Goal: Task Accomplishment & Management: Manage account settings

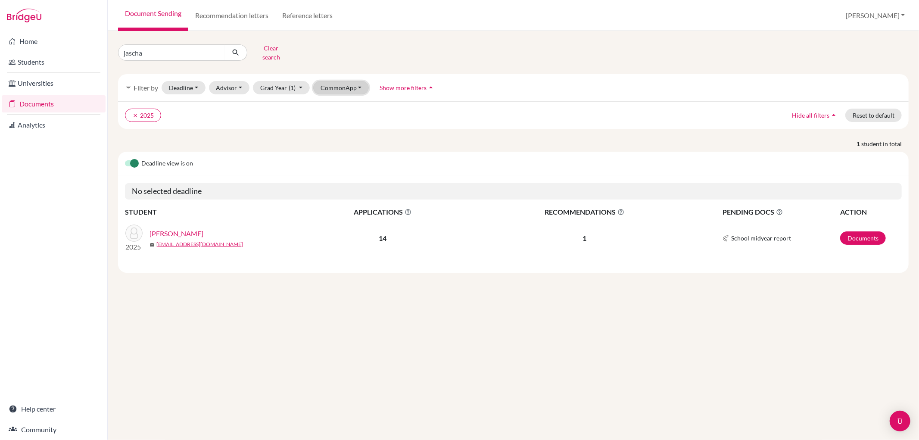
click at [357, 81] on button "CommonApp" at bounding box center [341, 87] width 56 height 13
click at [343, 117] on span "Not paired" at bounding box center [340, 120] width 32 height 10
click at [190, 112] on icon "clear" at bounding box center [190, 115] width 6 height 6
click at [153, 109] on button "clear Not paired" at bounding box center [150, 115] width 51 height 13
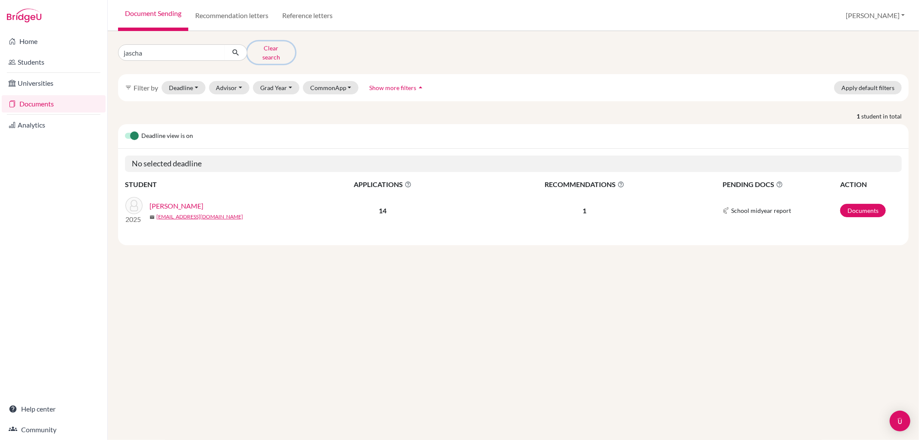
click at [271, 46] on button "Clear search" at bounding box center [271, 52] width 48 height 22
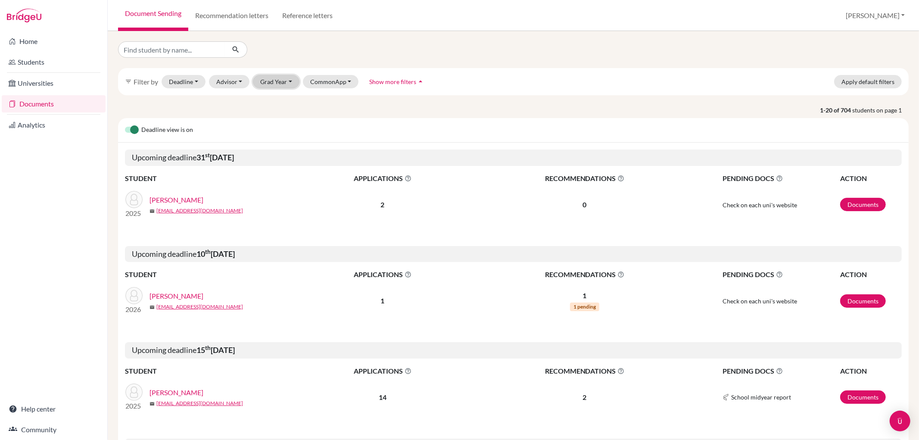
click at [293, 80] on button "Grad Year" at bounding box center [276, 81] width 47 height 13
click at [278, 196] on span "2026" at bounding box center [272, 196] width 16 height 10
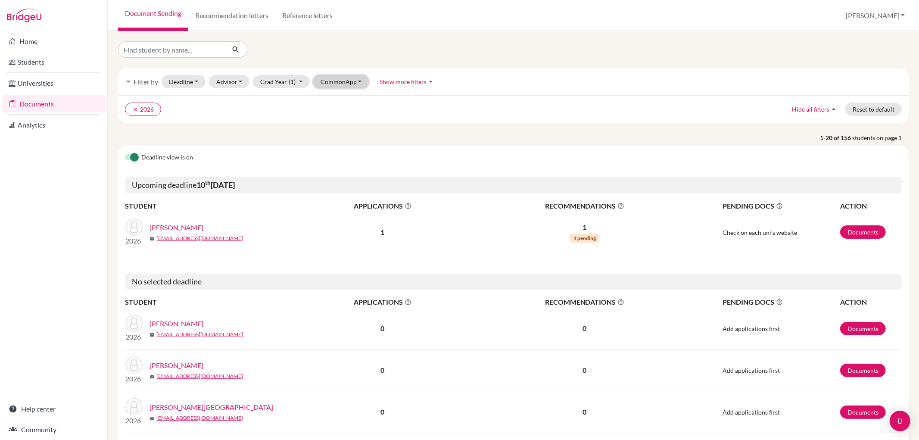
click at [343, 82] on button "CommonApp" at bounding box center [341, 81] width 56 height 13
click at [342, 111] on span "Not paired" at bounding box center [340, 114] width 32 height 10
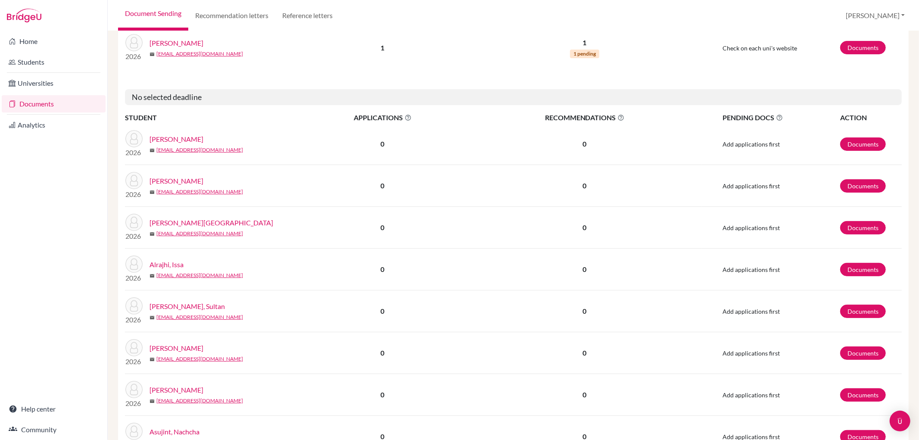
scroll to position [191, 0]
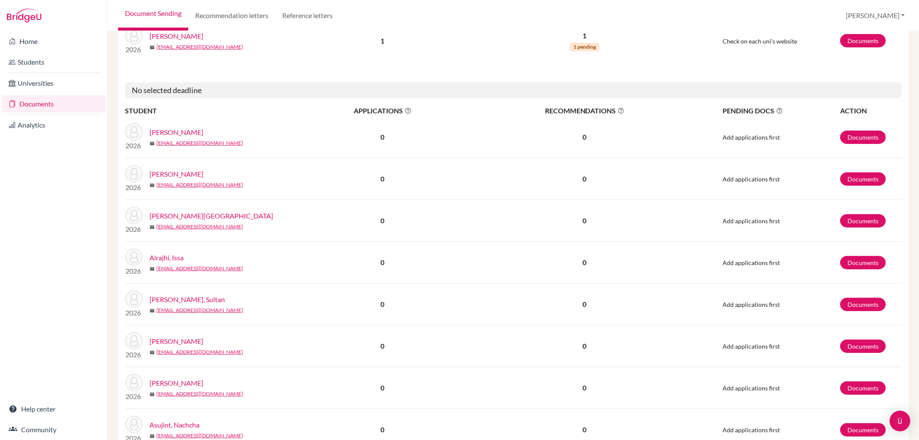
click at [169, 175] on link "[PERSON_NAME]" at bounding box center [176, 174] width 54 height 10
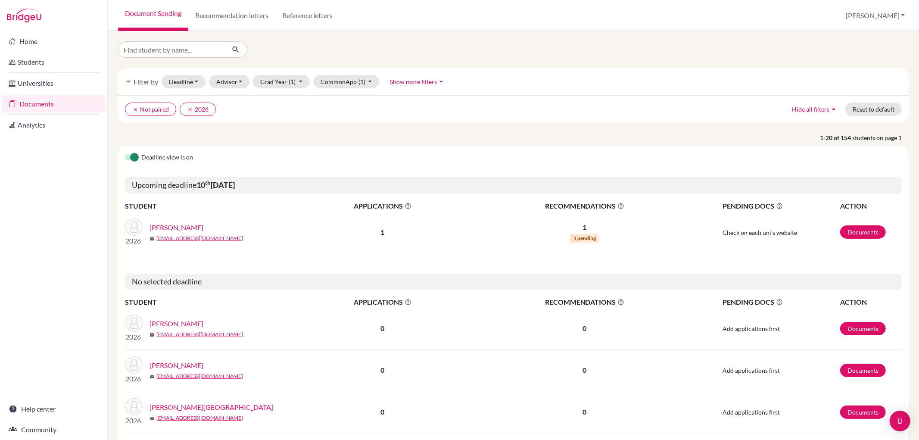
click at [410, 80] on span "Show more filters" at bounding box center [413, 81] width 47 height 7
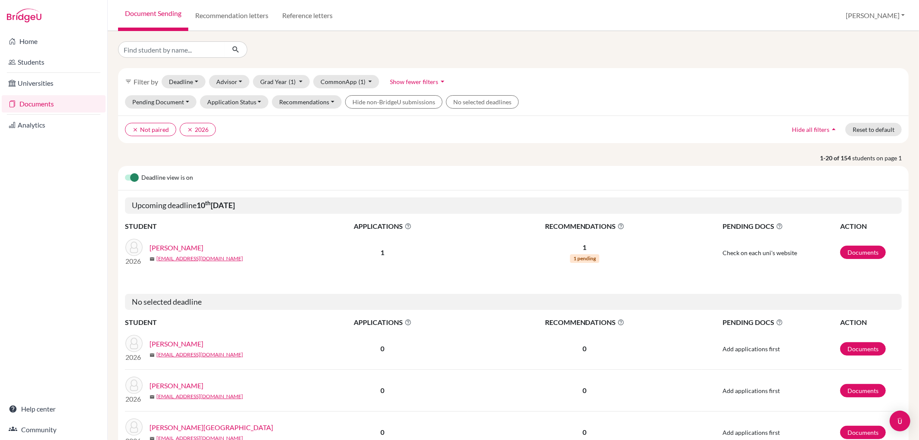
click at [819, 130] on span "Hide all filters" at bounding box center [810, 129] width 37 height 7
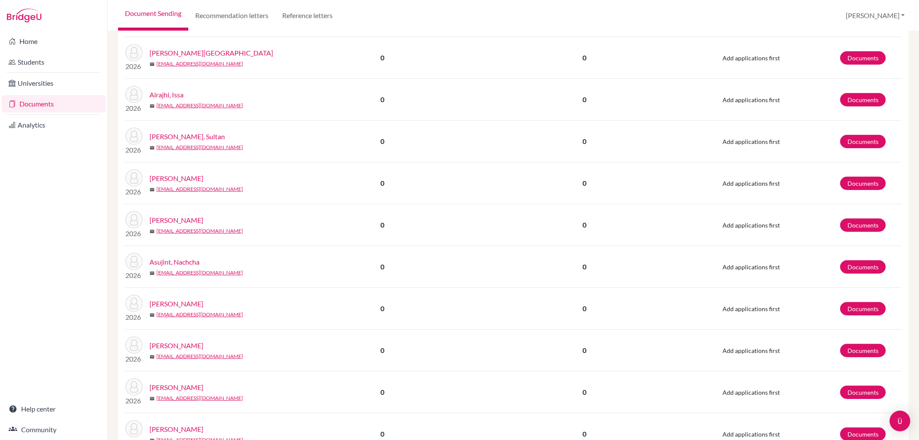
scroll to position [239, 0]
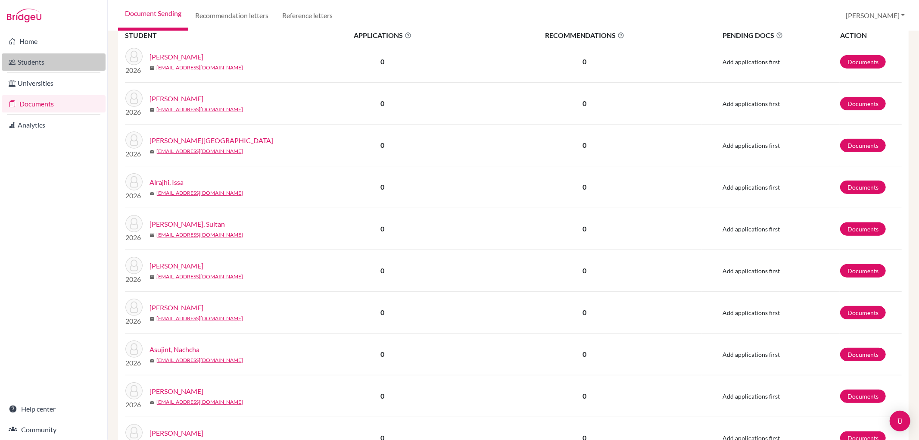
click at [78, 67] on link "Students" at bounding box center [54, 61] width 104 height 17
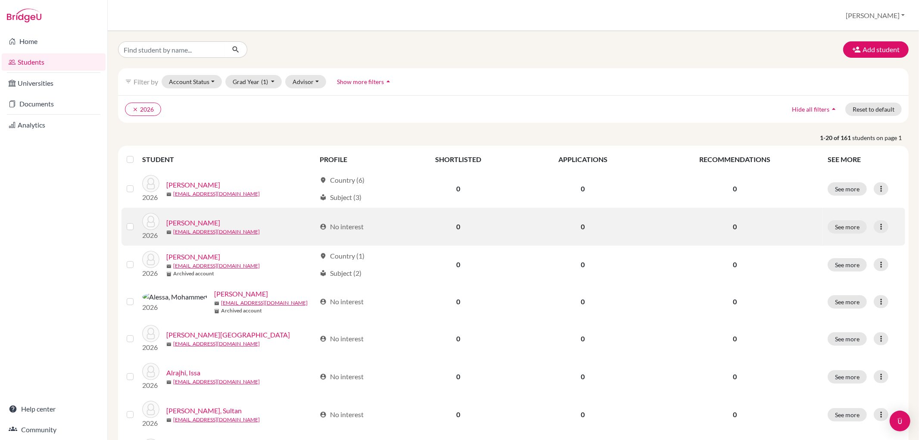
click at [137, 221] on label at bounding box center [137, 221] width 0 height 0
click at [0, 0] on input "checkbox" at bounding box center [0, 0] width 0 height 0
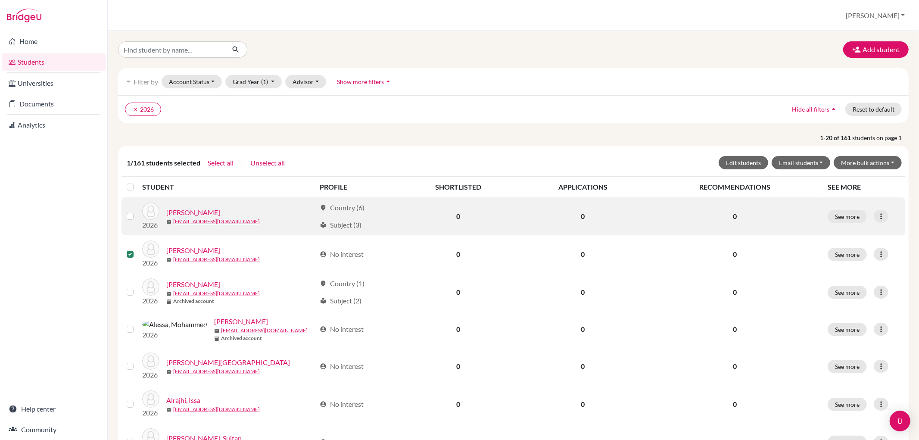
click at [137, 211] on label at bounding box center [137, 211] width 0 height 0
click at [0, 0] on input "checkbox" at bounding box center [0, 0] width 0 height 0
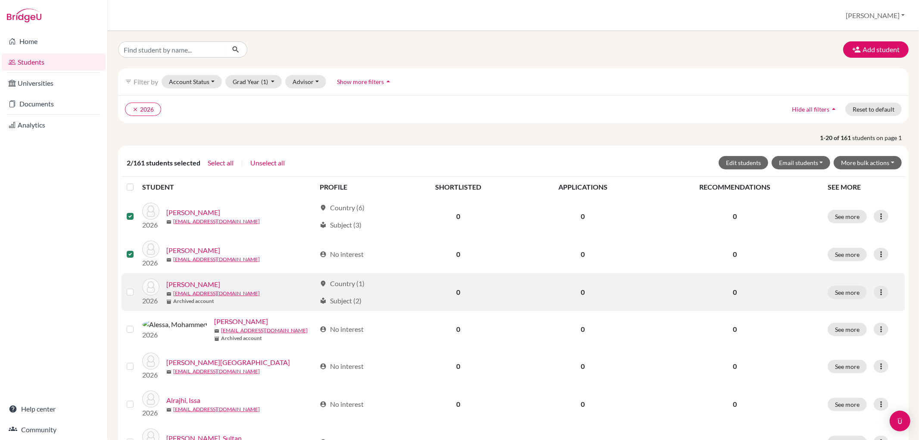
click at [137, 287] on label at bounding box center [137, 287] width 0 height 0
click at [0, 0] on input "checkbox" at bounding box center [0, 0] width 0 height 0
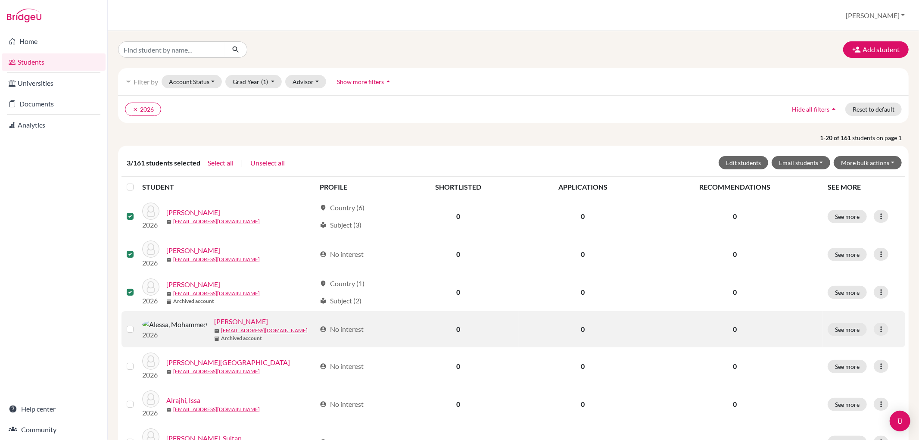
click at [130, 326] on div at bounding box center [132, 329] width 10 height 10
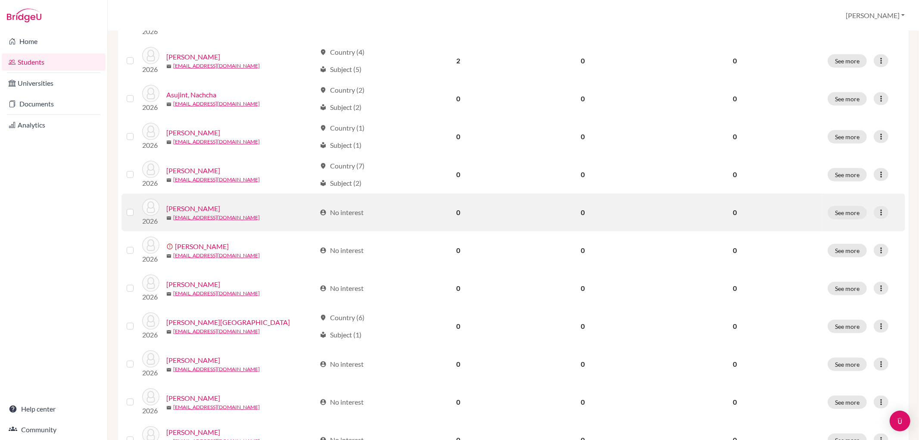
scroll to position [478, 0]
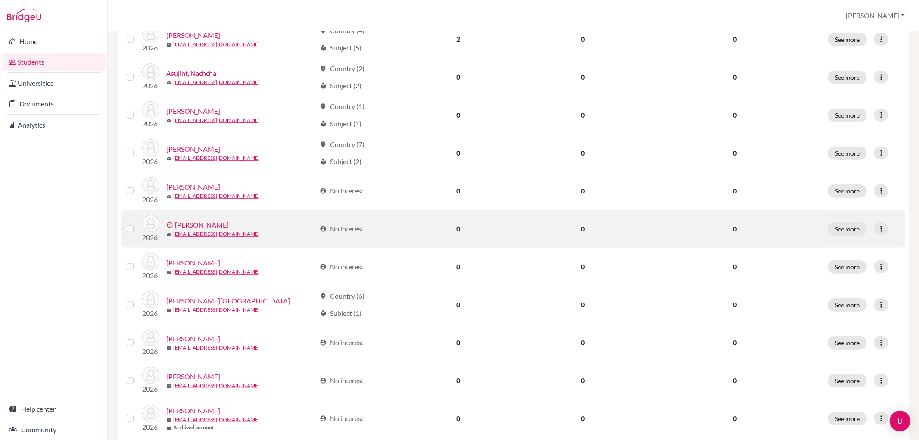
click at [137, 224] on label at bounding box center [137, 224] width 0 height 0
click at [0, 0] on input "checkbox" at bounding box center [0, 0] width 0 height 0
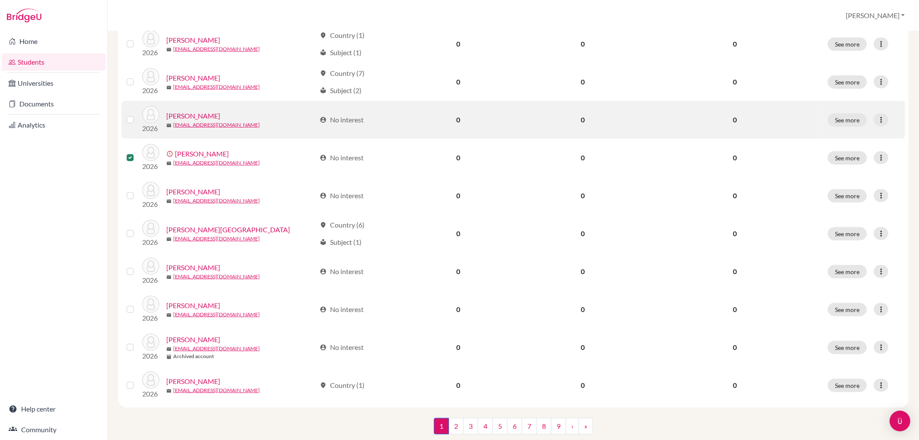
scroll to position [574, 0]
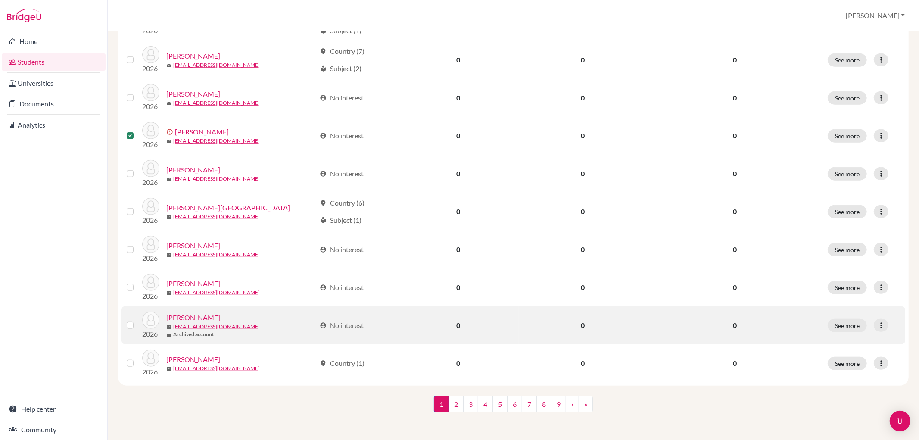
click at [137, 320] on label at bounding box center [137, 320] width 0 height 0
click at [0, 0] on input "checkbox" at bounding box center [0, 0] width 0 height 0
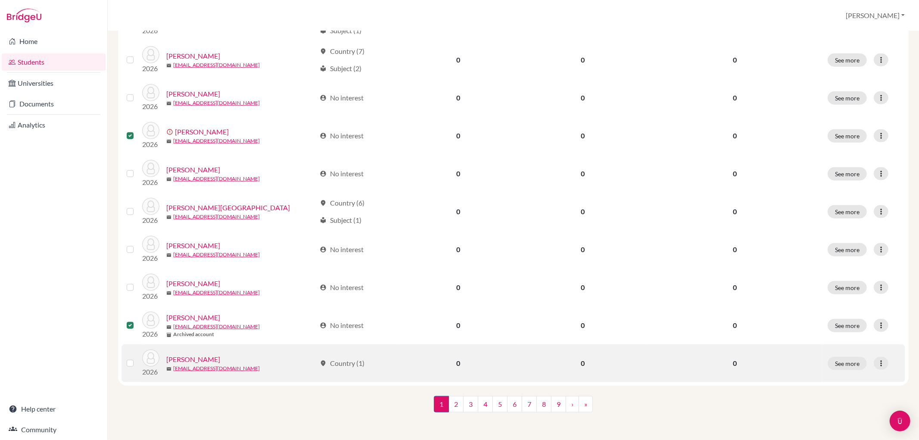
click at [137, 358] on label at bounding box center [137, 358] width 0 height 0
click at [0, 0] on input "checkbox" at bounding box center [0, 0] width 0 height 0
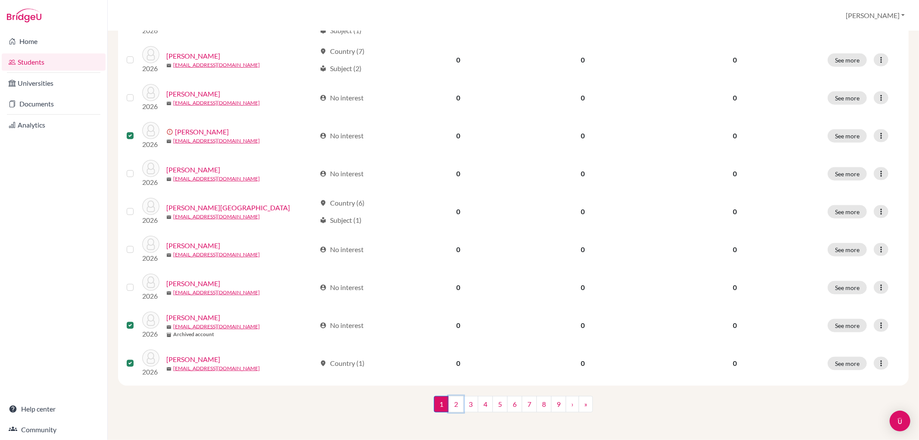
click at [452, 401] on link "2" at bounding box center [455, 404] width 15 height 16
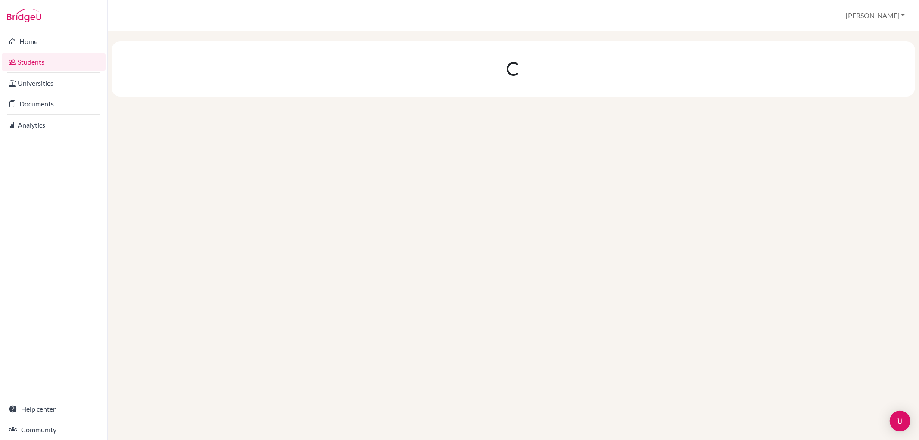
scroll to position [0, 0]
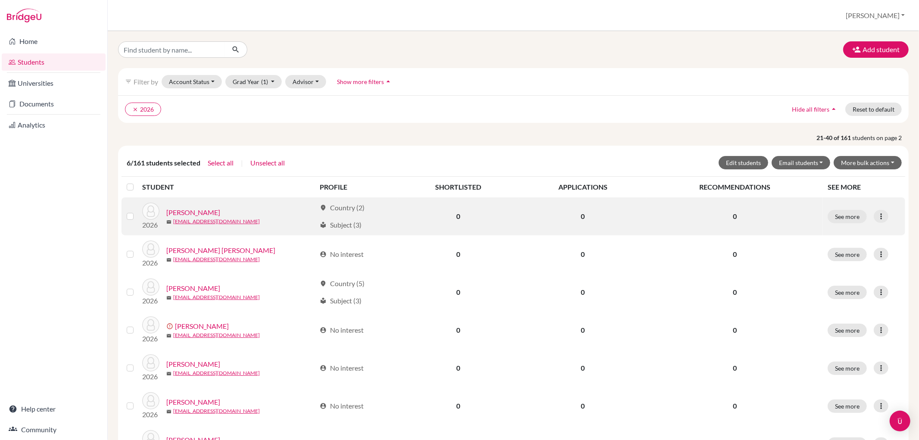
click at [137, 211] on label at bounding box center [137, 211] width 0 height 0
click at [0, 0] on input "checkbox" at bounding box center [0, 0] width 0 height 0
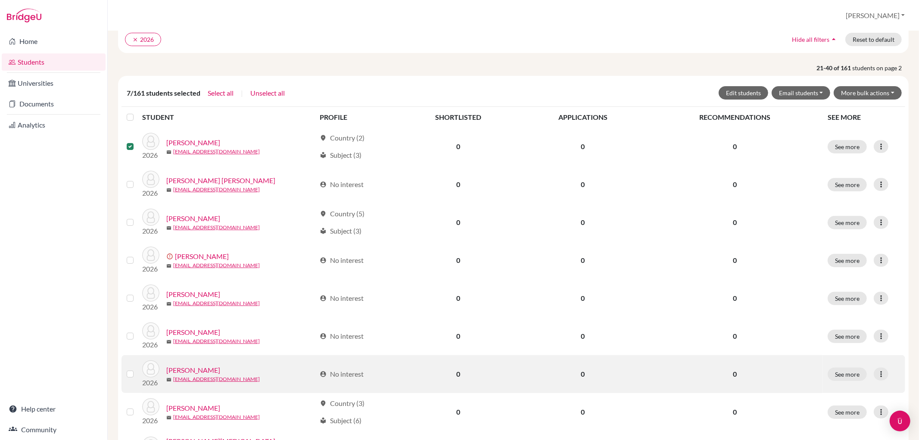
scroll to position [96, 0]
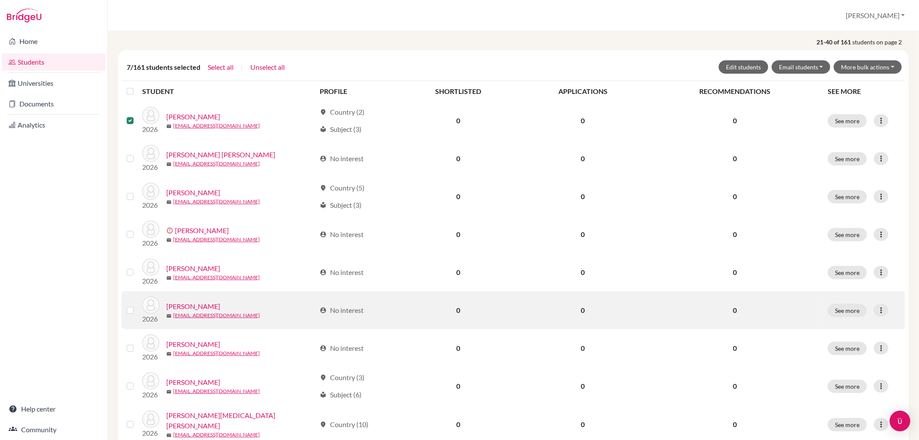
click at [137, 305] on label at bounding box center [137, 305] width 0 height 0
click at [0, 0] on input "checkbox" at bounding box center [0, 0] width 0 height 0
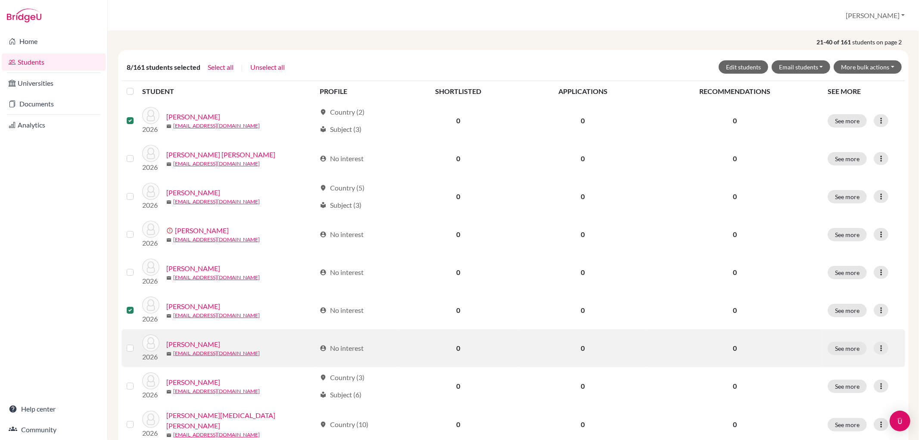
click at [137, 343] on label at bounding box center [137, 343] width 0 height 0
click at [0, 0] on input "checkbox" at bounding box center [0, 0] width 0 height 0
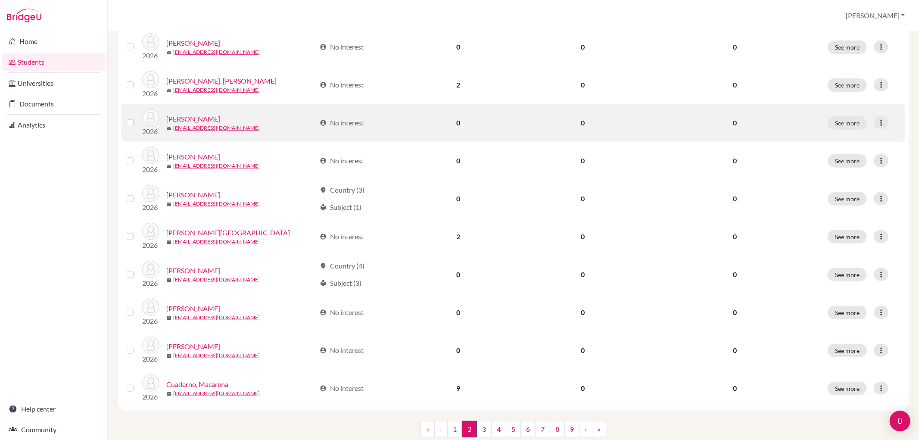
scroll to position [574, 0]
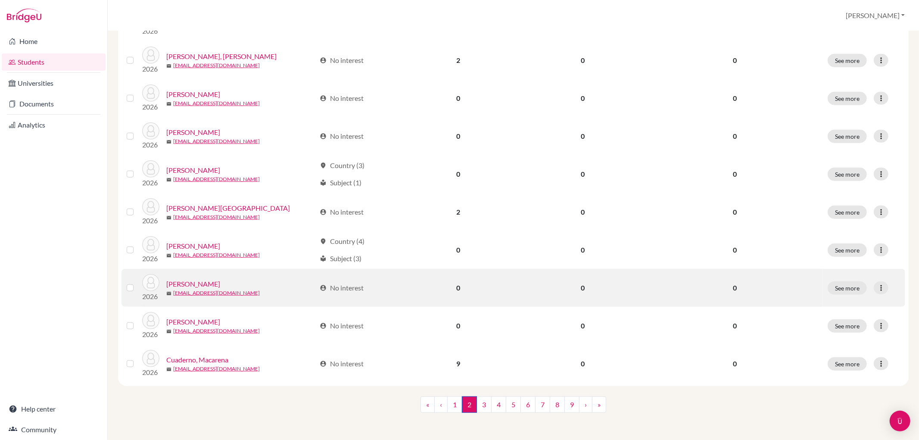
click at [137, 283] on label at bounding box center [137, 283] width 0 height 0
click at [0, 0] on input "checkbox" at bounding box center [0, 0] width 0 height 0
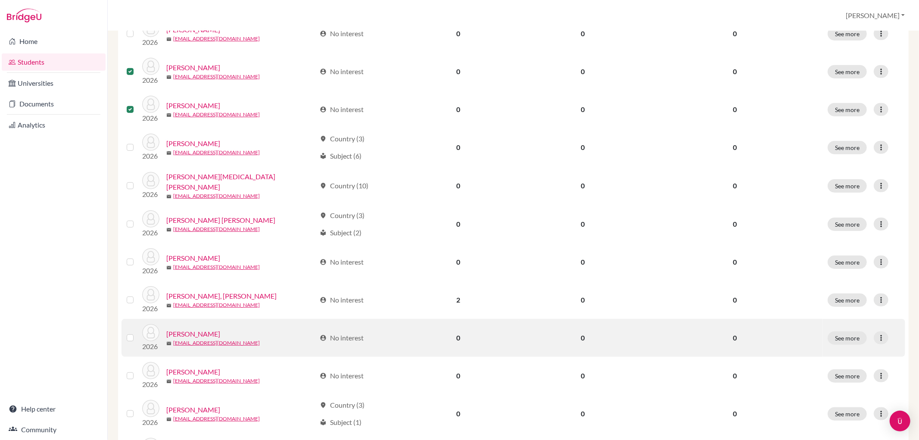
scroll to position [0, 0]
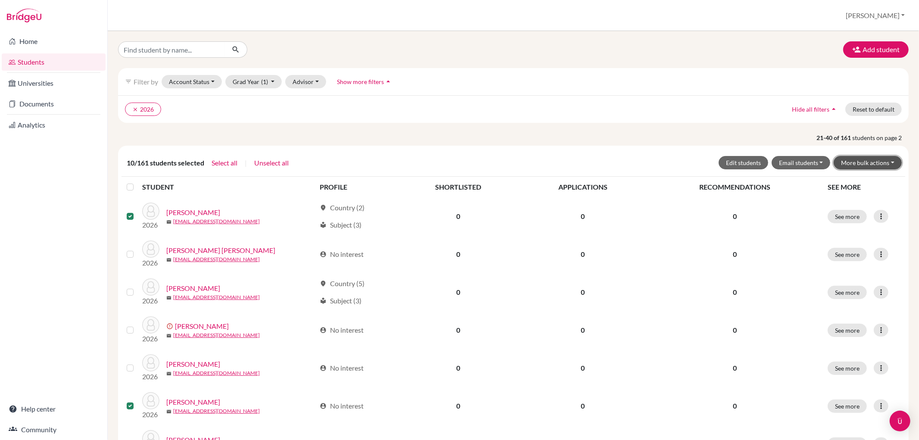
click at [876, 161] on button "More bulk actions" at bounding box center [867, 162] width 68 height 13
click at [857, 184] on button "Archive" at bounding box center [862, 181] width 78 height 14
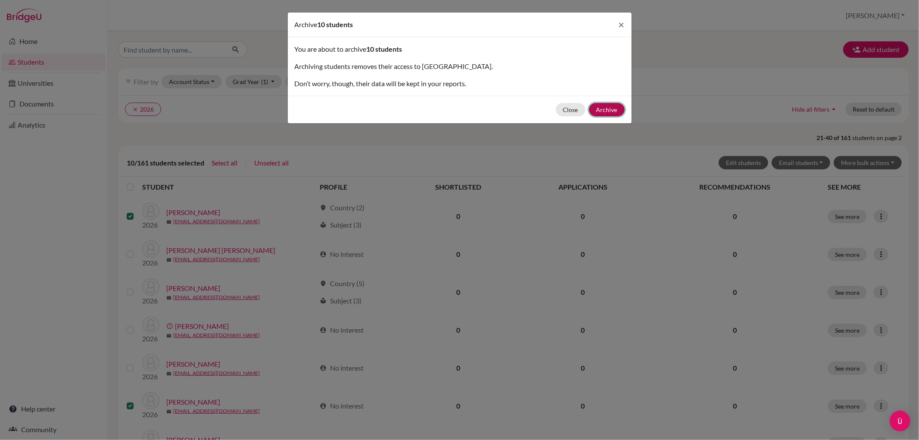
click at [610, 106] on button "Archive" at bounding box center [607, 109] width 36 height 13
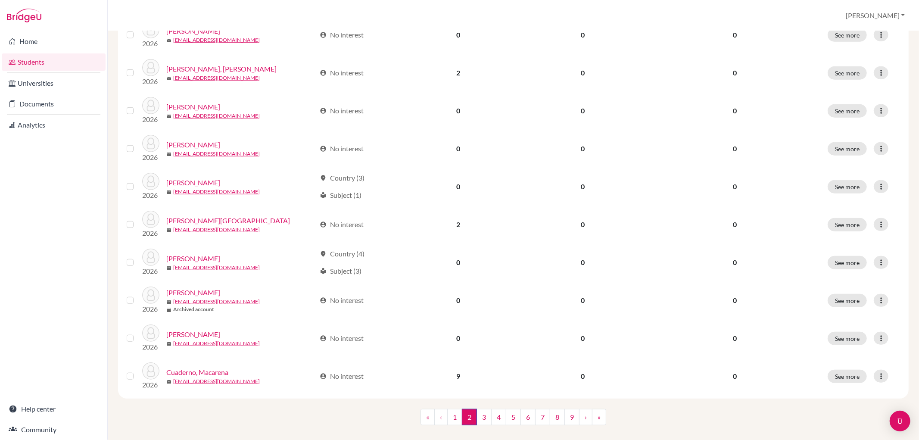
scroll to position [576, 0]
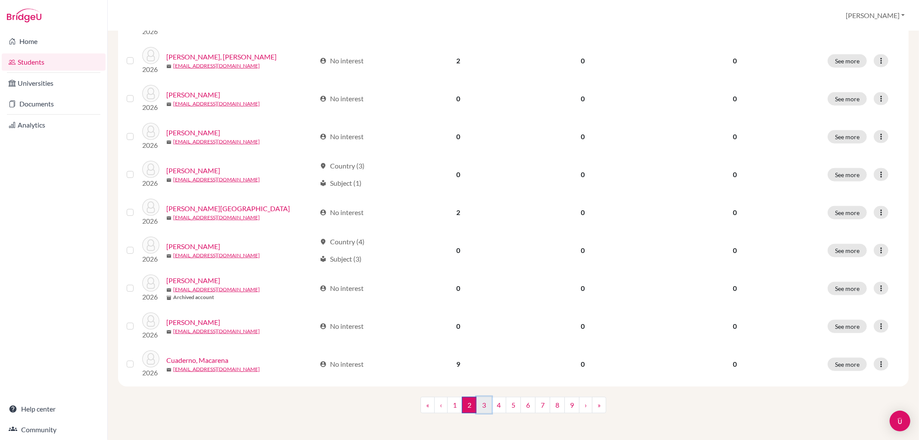
click at [476, 401] on link "3" at bounding box center [483, 405] width 15 height 16
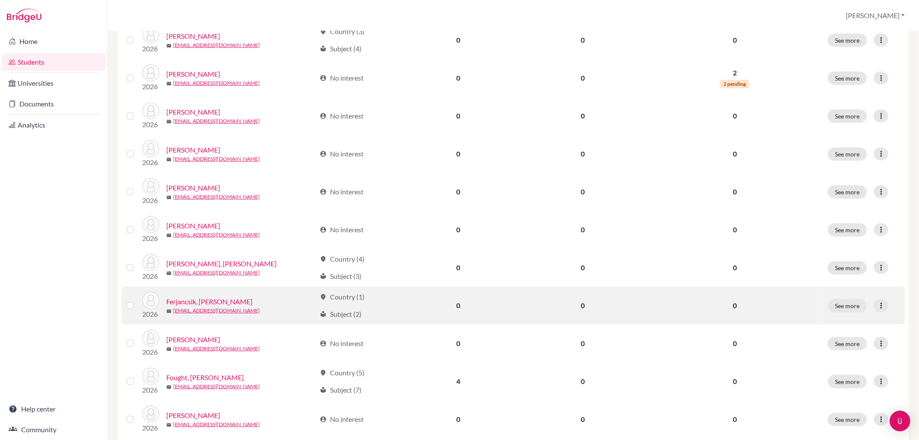
scroll to position [287, 0]
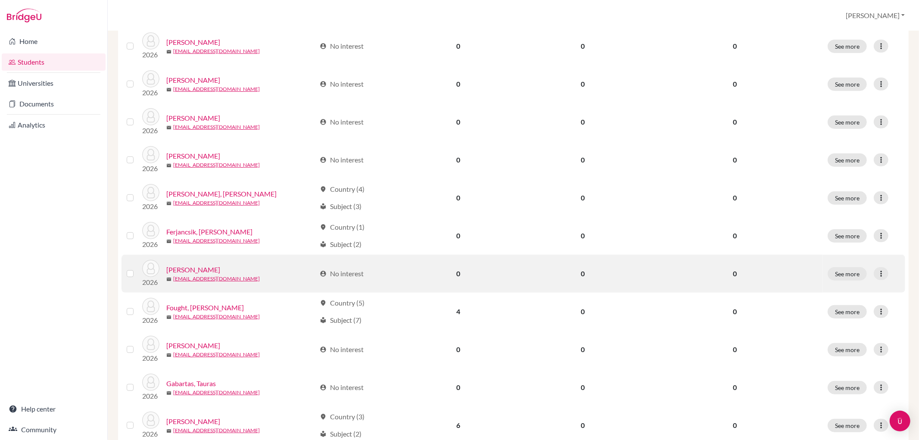
click at [137, 268] on label at bounding box center [137, 268] width 0 height 0
click at [0, 0] on input "checkbox" at bounding box center [0, 0] width 0 height 0
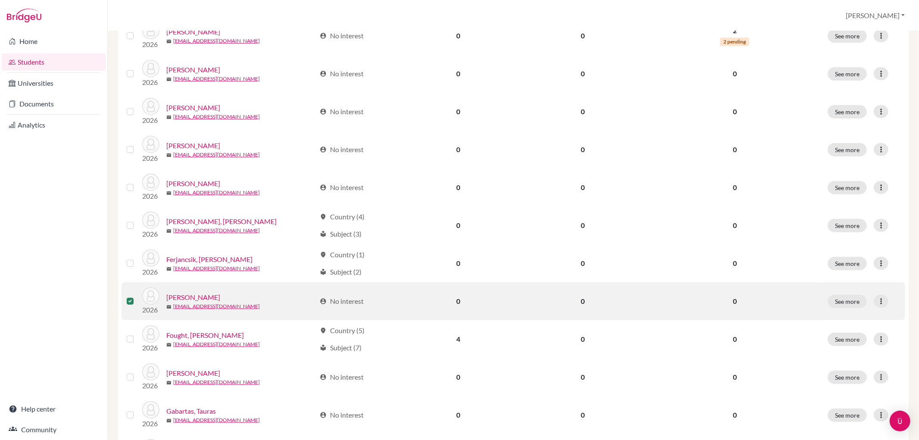
scroll to position [315, 0]
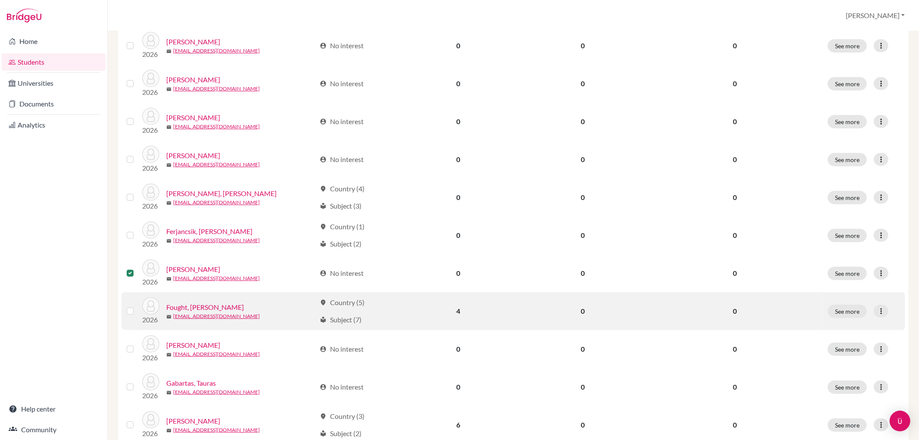
click at [137, 306] on label at bounding box center [137, 306] width 0 height 0
click at [0, 0] on input "checkbox" at bounding box center [0, 0] width 0 height 0
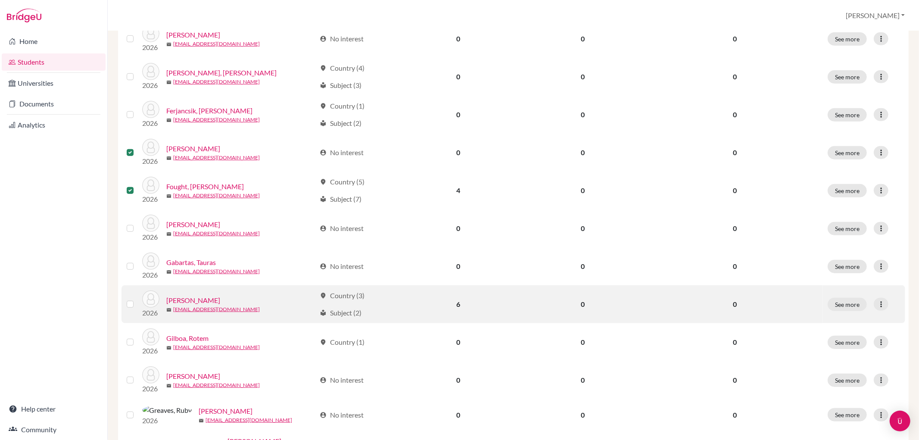
scroll to position [458, 0]
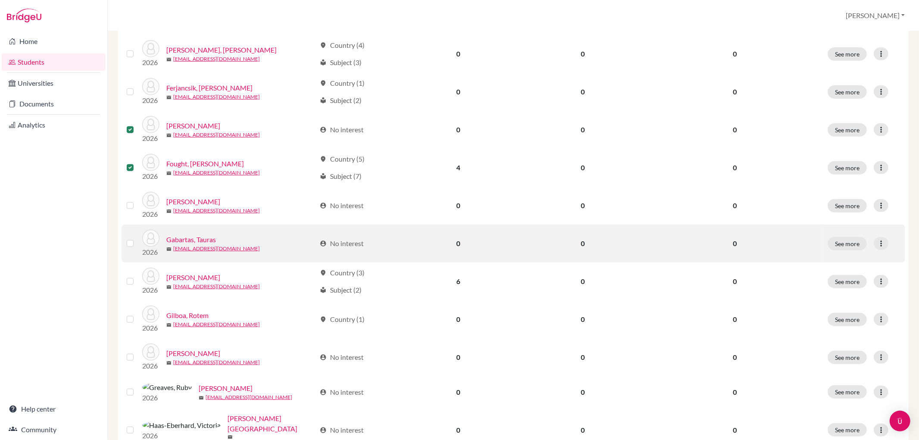
click at [137, 238] on label at bounding box center [137, 238] width 0 height 0
click at [0, 0] on input "checkbox" at bounding box center [0, 0] width 0 height 0
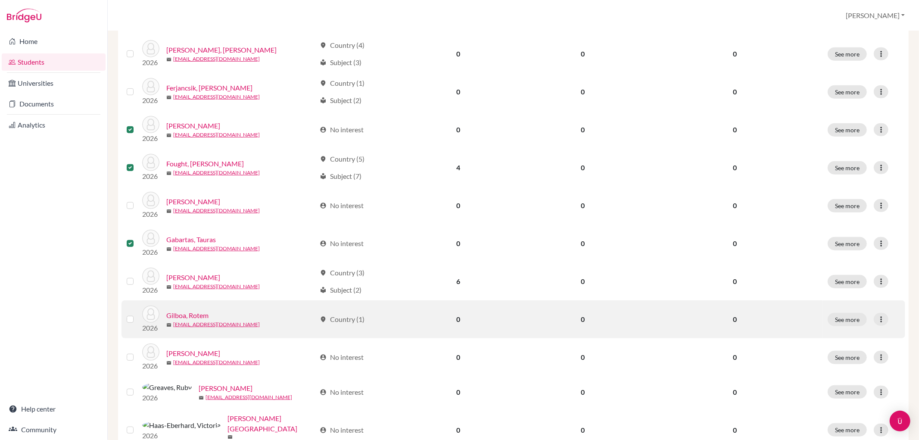
click at [137, 314] on label at bounding box center [137, 314] width 0 height 0
click at [0, 0] on input "checkbox" at bounding box center [0, 0] width 0 height 0
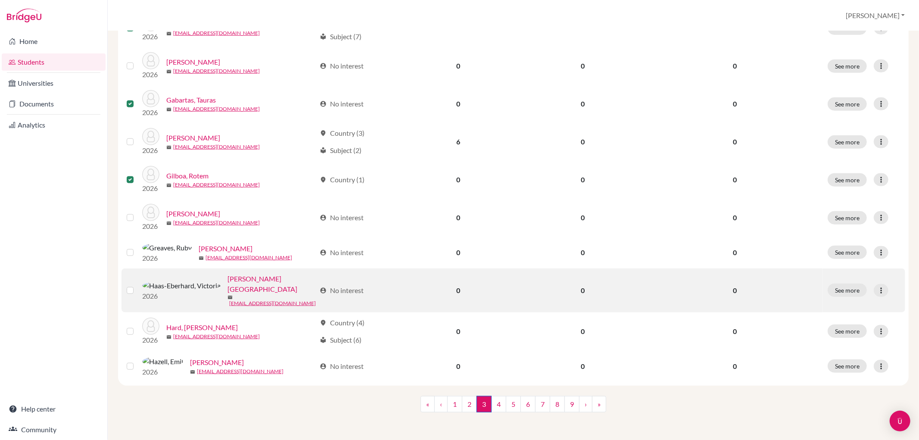
scroll to position [602, 0]
click at [137, 285] on label at bounding box center [137, 285] width 0 height 0
click at [0, 0] on input "checkbox" at bounding box center [0, 0] width 0 height 0
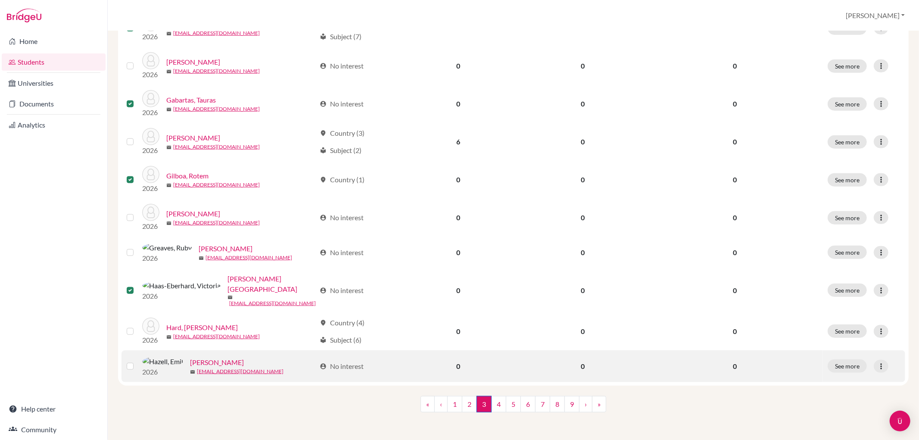
click at [137, 361] on label at bounding box center [137, 361] width 0 height 0
click at [0, 0] on input "checkbox" at bounding box center [0, 0] width 0 height 0
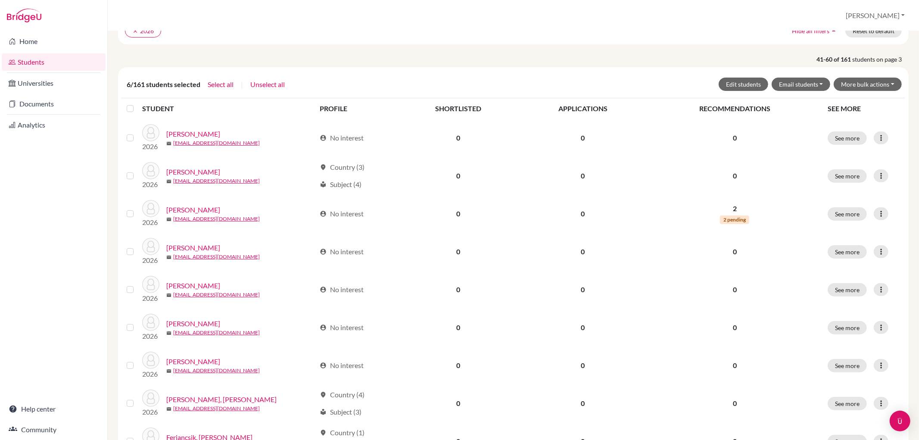
scroll to position [0, 0]
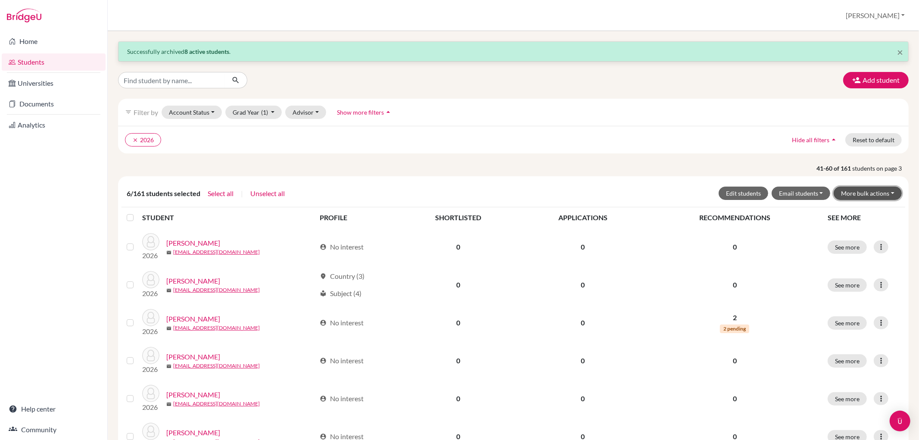
click at [863, 192] on button "More bulk actions" at bounding box center [867, 192] width 68 height 13
click at [859, 214] on button "Archive" at bounding box center [862, 212] width 78 height 14
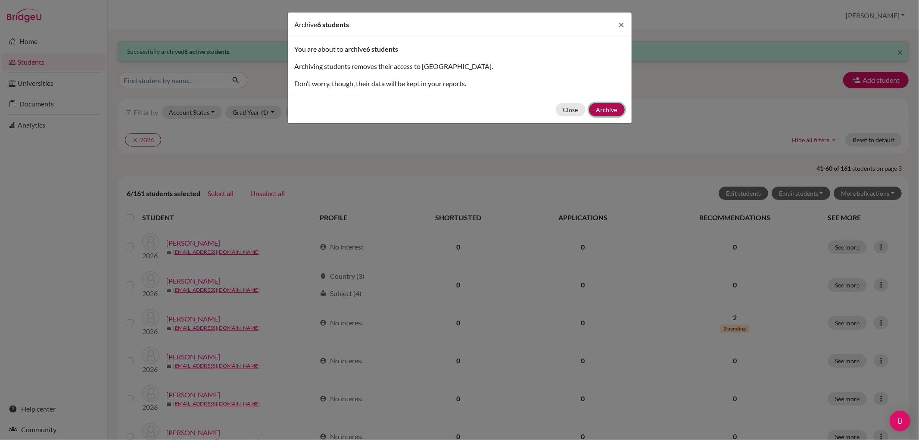
click at [597, 111] on button "Archive" at bounding box center [607, 109] width 36 height 13
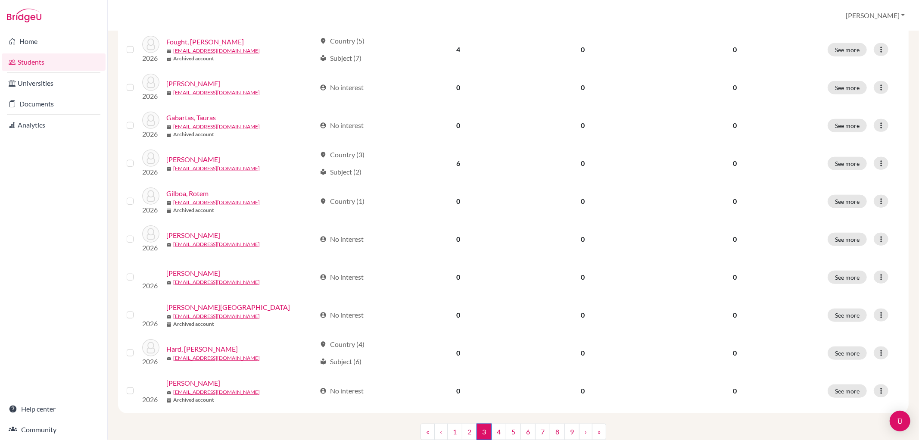
scroll to position [576, 0]
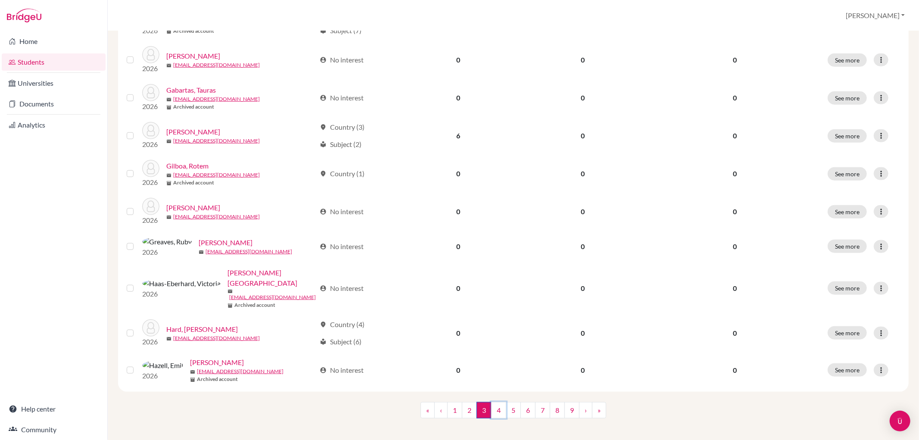
click at [496, 403] on link "4" at bounding box center [498, 410] width 15 height 16
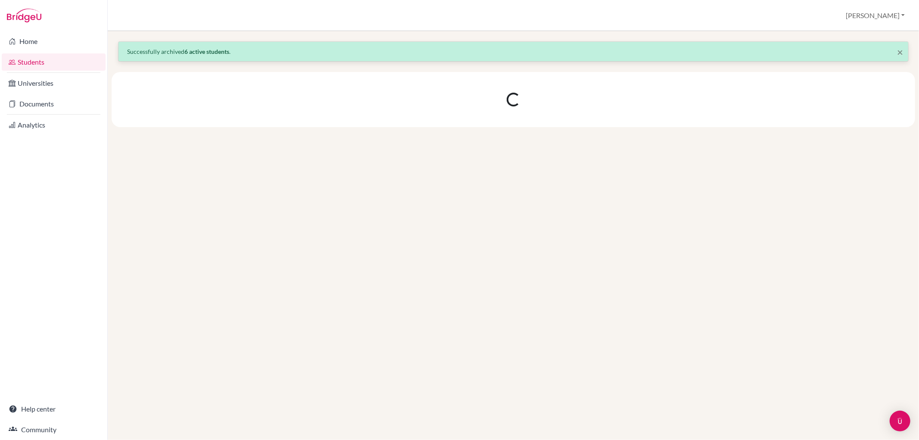
scroll to position [0, 0]
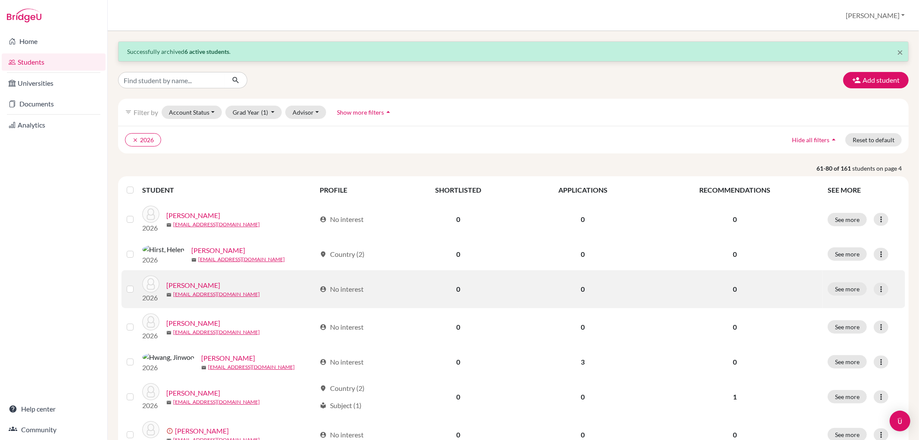
click at [137, 284] on label at bounding box center [137, 284] width 0 height 0
click at [0, 0] on input "checkbox" at bounding box center [0, 0] width 0 height 0
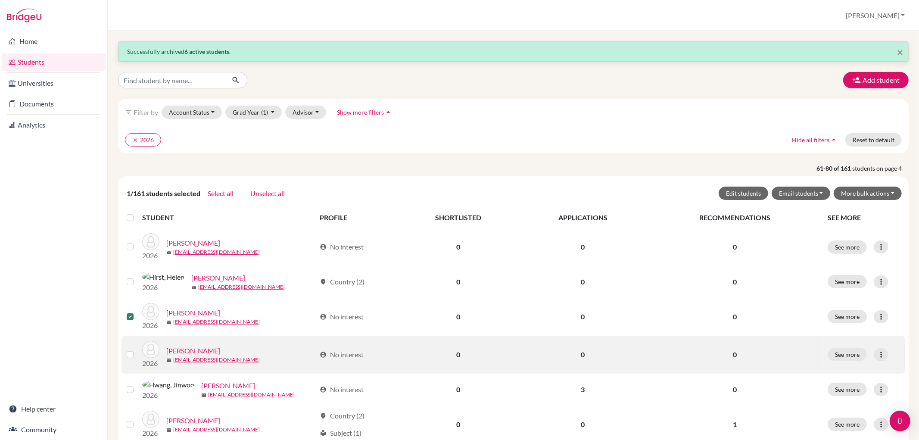
click at [137, 349] on label at bounding box center [137, 349] width 0 height 0
click at [0, 0] on input "checkbox" at bounding box center [0, 0] width 0 height 0
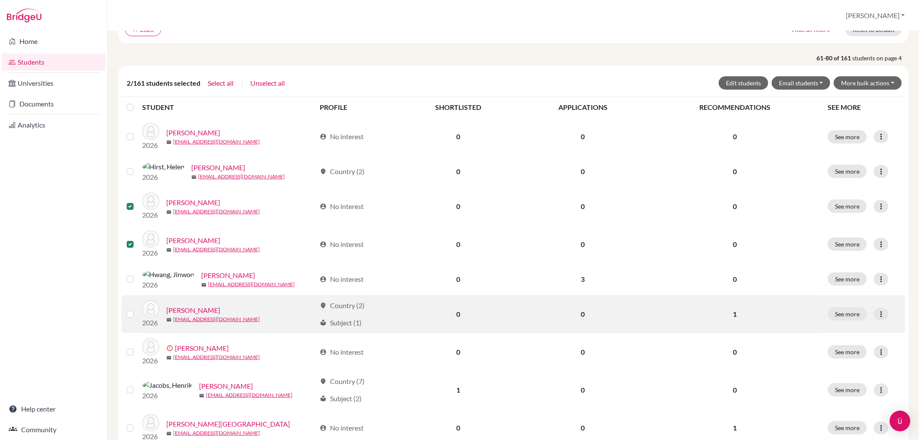
scroll to position [143, 0]
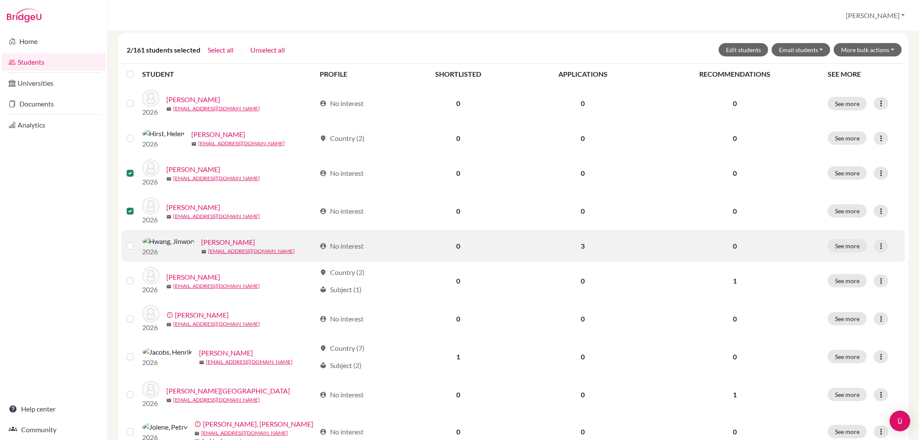
click at [137, 241] on label at bounding box center [137, 241] width 0 height 0
click at [0, 0] on input "checkbox" at bounding box center [0, 0] width 0 height 0
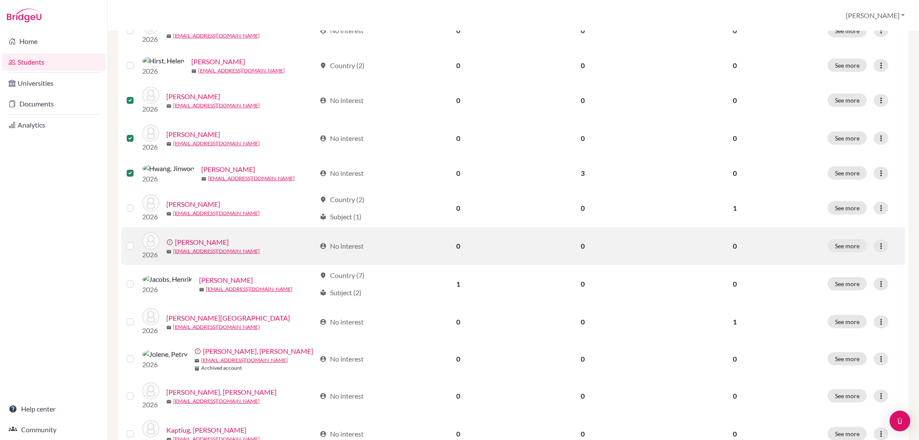
scroll to position [239, 0]
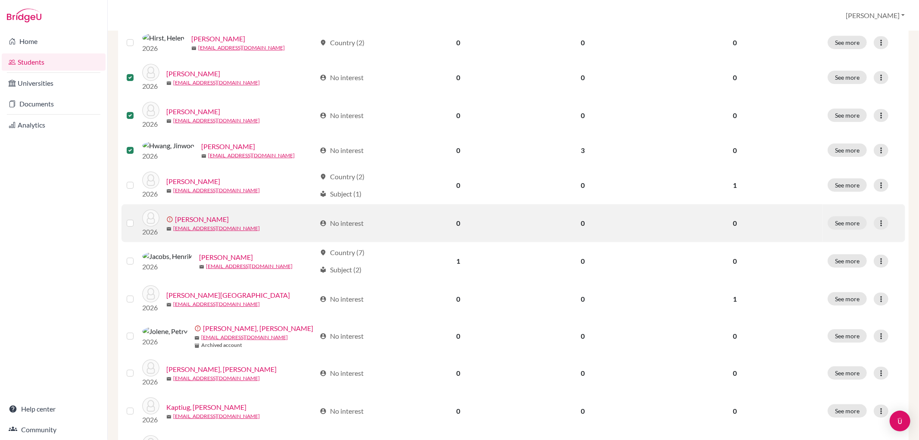
click at [127, 280] on td at bounding box center [131, 261] width 21 height 38
click at [137, 218] on label at bounding box center [137, 218] width 0 height 0
click at [0, 0] on input "checkbox" at bounding box center [0, 0] width 0 height 0
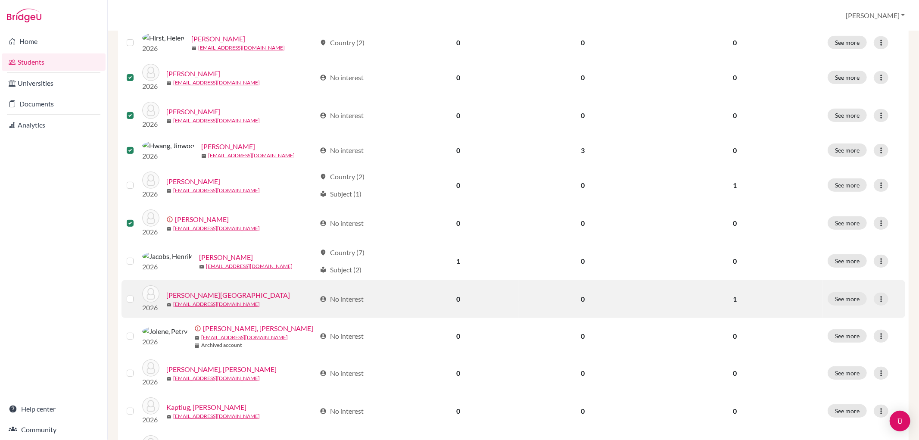
click at [137, 294] on label at bounding box center [137, 294] width 0 height 0
click at [0, 0] on input "checkbox" at bounding box center [0, 0] width 0 height 0
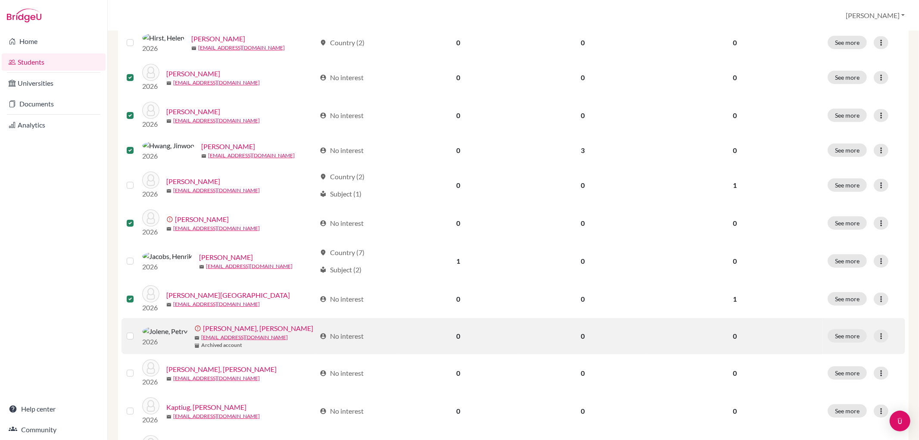
click at [134, 341] on div at bounding box center [132, 336] width 10 height 10
click at [137, 331] on label at bounding box center [137, 331] width 0 height 0
click at [0, 0] on input "checkbox" at bounding box center [0, 0] width 0 height 0
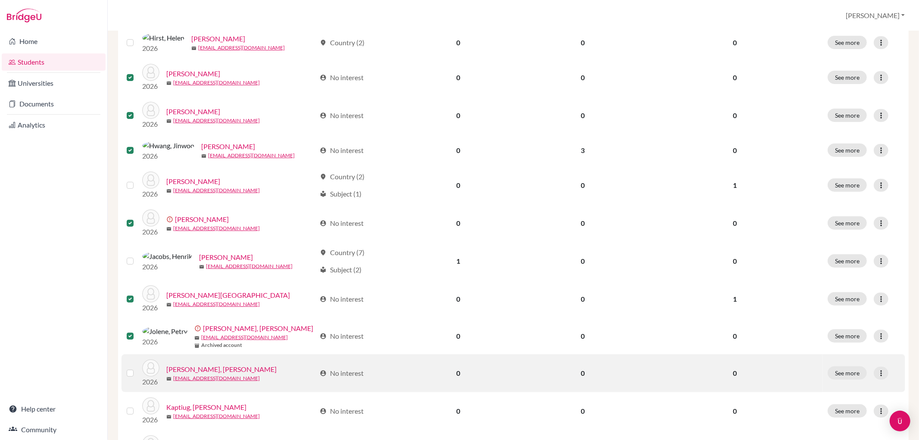
click at [137, 368] on label at bounding box center [137, 368] width 0 height 0
click at [0, 0] on input "checkbox" at bounding box center [0, 0] width 0 height 0
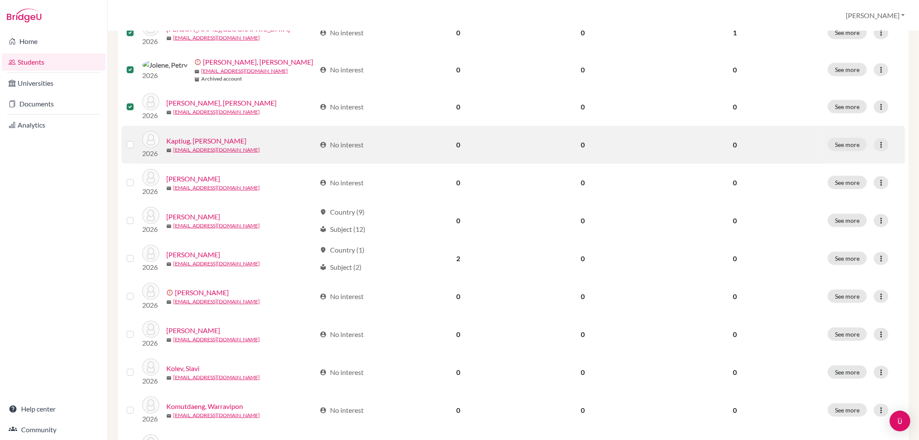
scroll to position [526, 0]
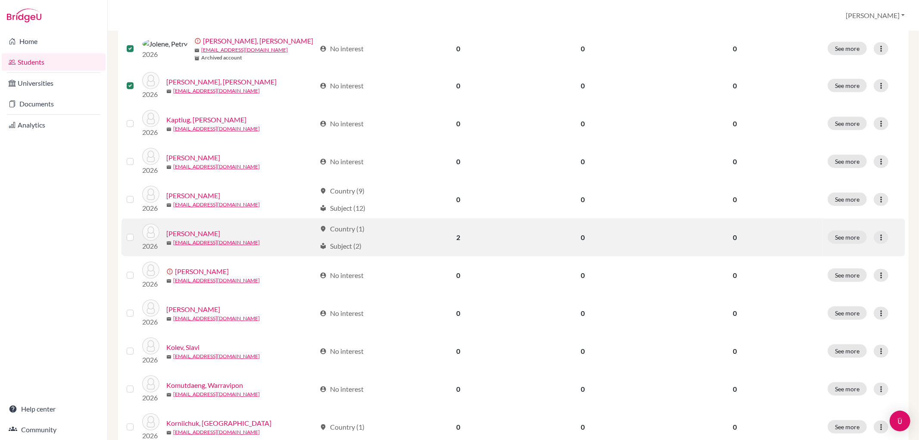
click at [137, 232] on label at bounding box center [137, 232] width 0 height 0
click at [0, 0] on input "checkbox" at bounding box center [0, 0] width 0 height 0
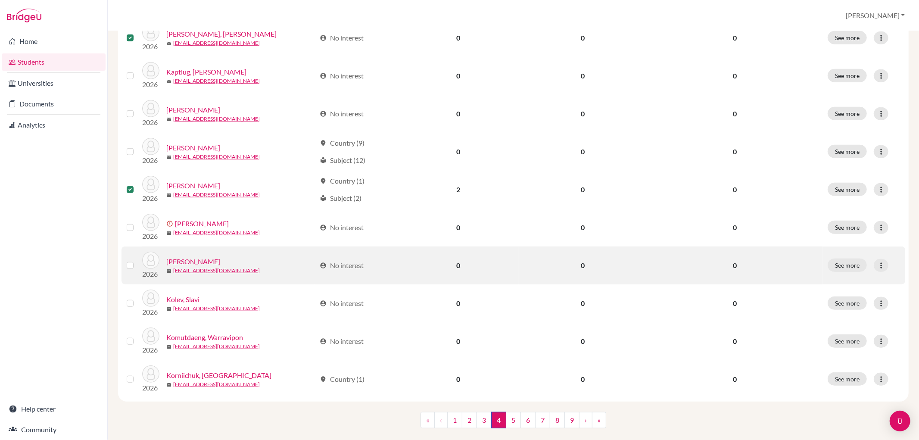
click at [137, 260] on label at bounding box center [137, 260] width 0 height 0
click at [0, 0] on input "checkbox" at bounding box center [0, 0] width 0 height 0
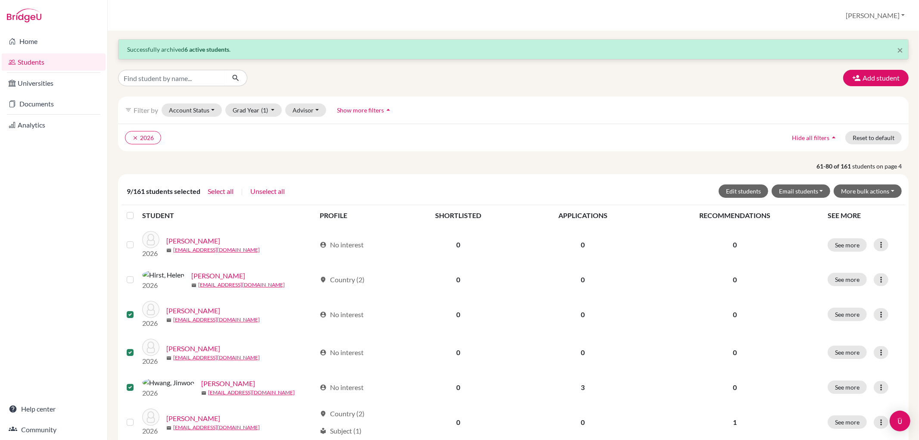
scroll to position [0, 0]
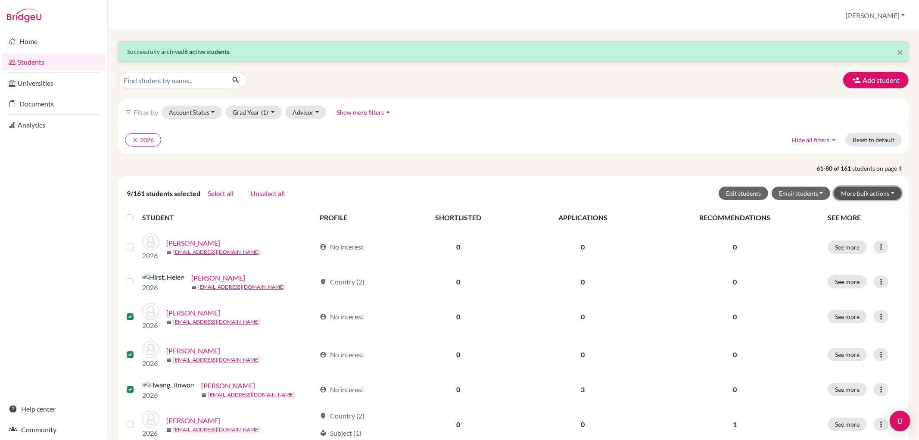
click at [876, 191] on button "More bulk actions" at bounding box center [867, 192] width 68 height 13
click at [823, 210] on button "Archive" at bounding box center [862, 212] width 78 height 14
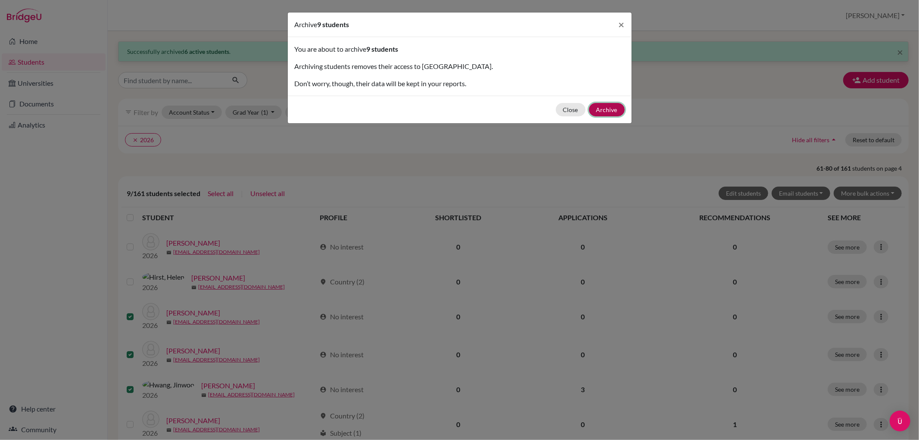
click at [608, 111] on button "Archive" at bounding box center [607, 109] width 36 height 13
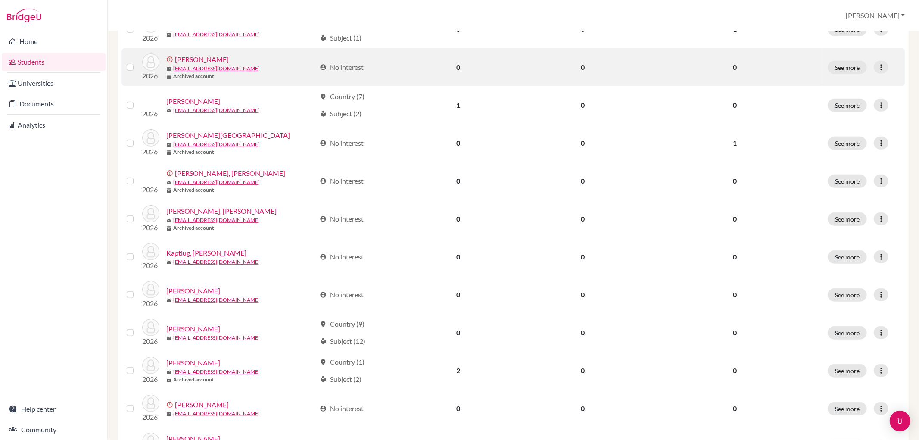
scroll to position [576, 0]
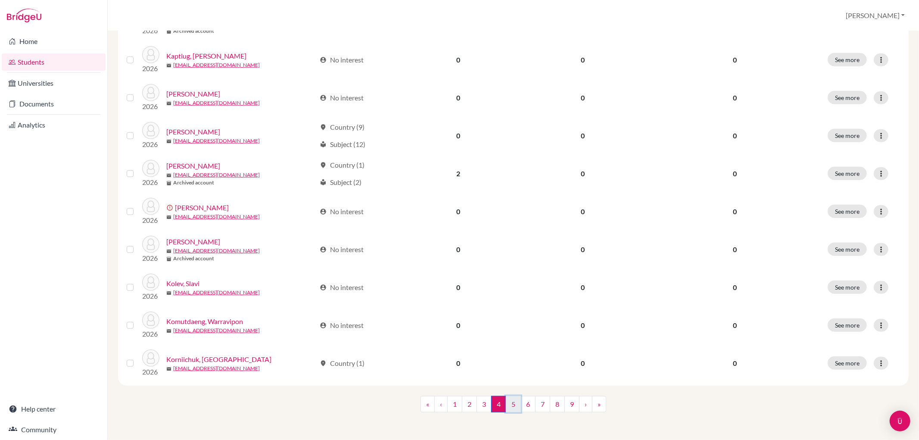
click at [509, 399] on link "5" at bounding box center [513, 404] width 15 height 16
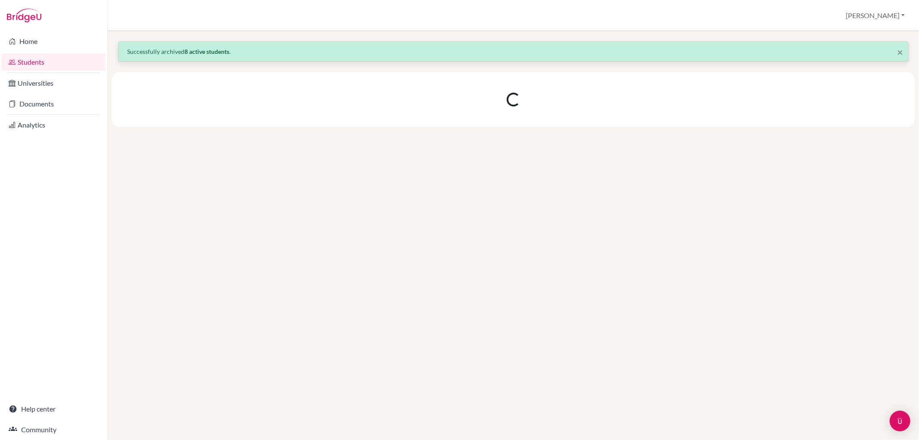
scroll to position [0, 0]
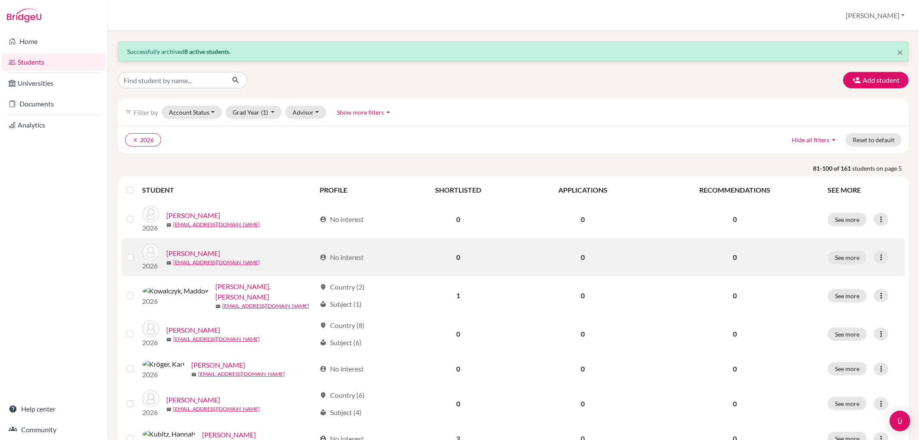
click at [137, 252] on label at bounding box center [137, 252] width 0 height 0
click at [0, 0] on input "checkbox" at bounding box center [0, 0] width 0 height 0
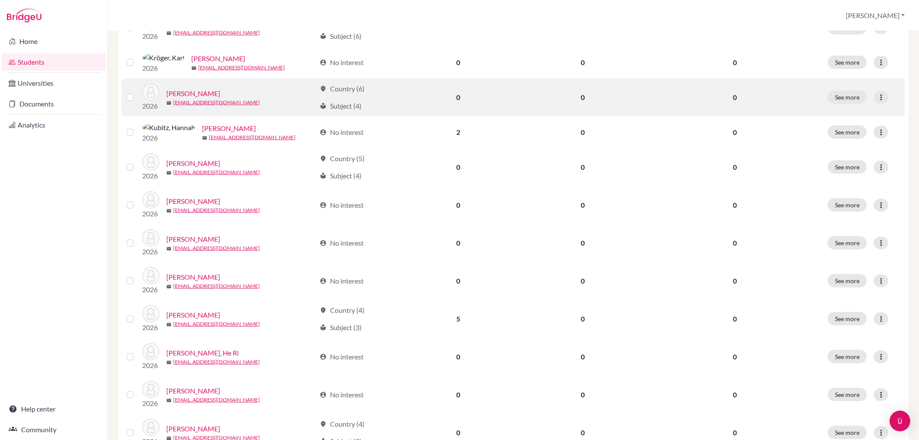
scroll to position [335, 0]
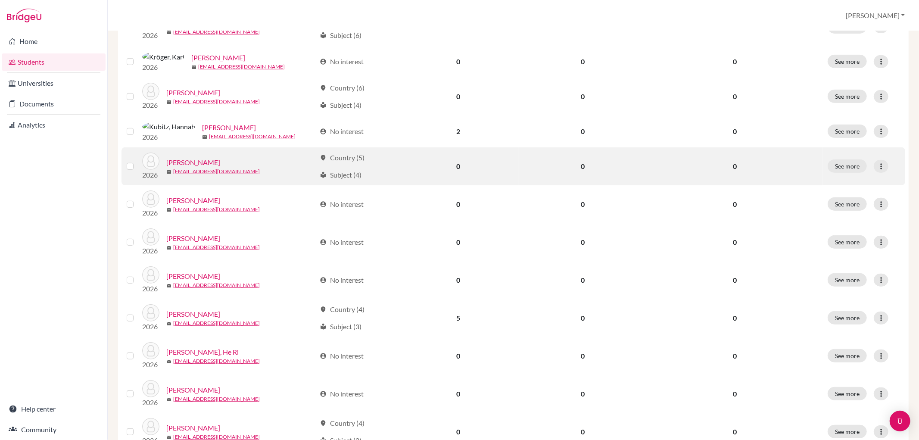
click at [137, 161] on label at bounding box center [137, 161] width 0 height 0
click at [0, 0] on input "checkbox" at bounding box center [0, 0] width 0 height 0
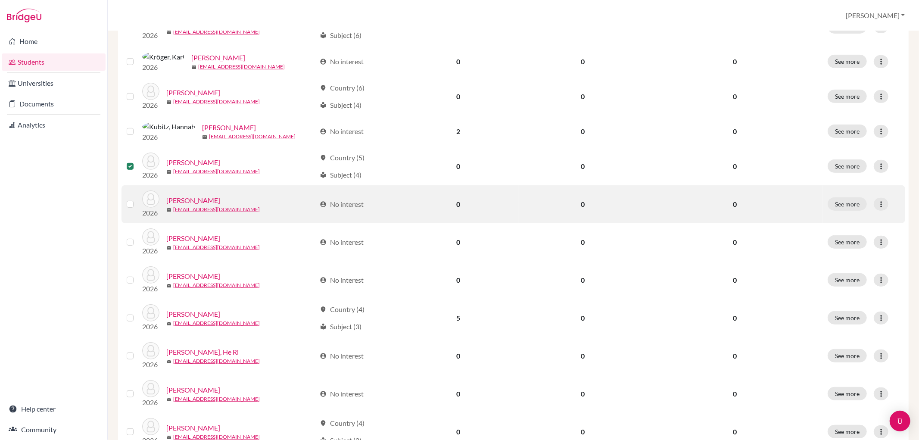
click at [137, 199] on label at bounding box center [137, 199] width 0 height 0
click at [0, 0] on input "checkbox" at bounding box center [0, 0] width 0 height 0
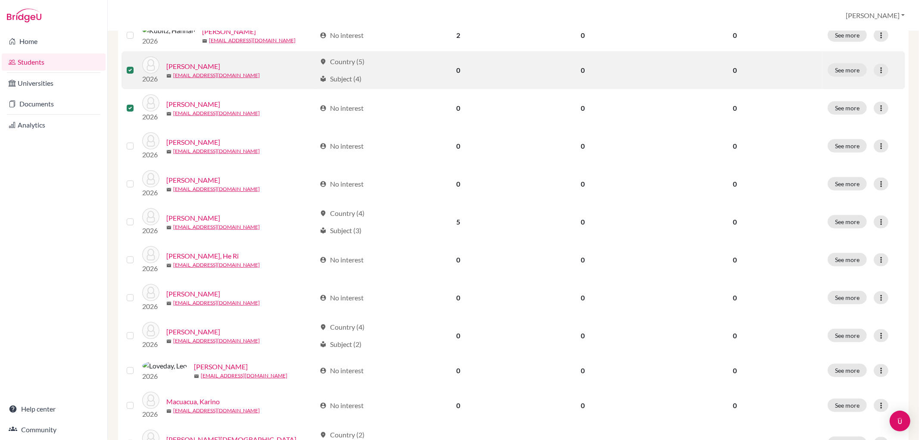
scroll to position [478, 0]
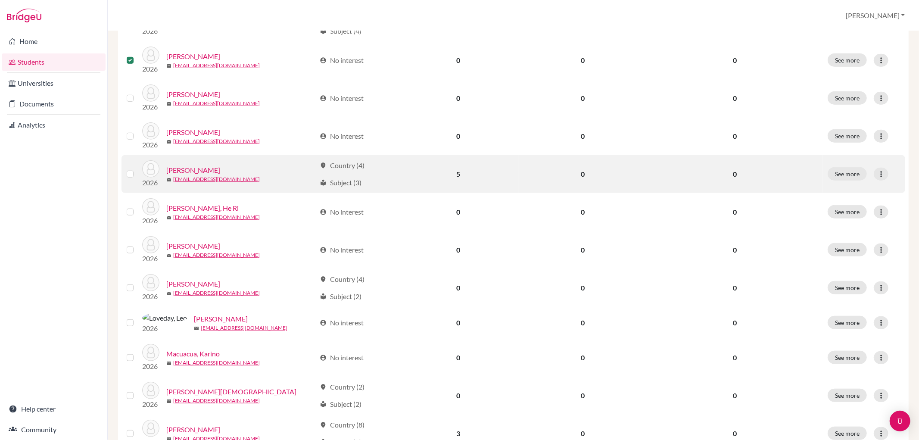
click at [137, 169] on label at bounding box center [137, 169] width 0 height 0
click at [0, 0] on input "checkbox" at bounding box center [0, 0] width 0 height 0
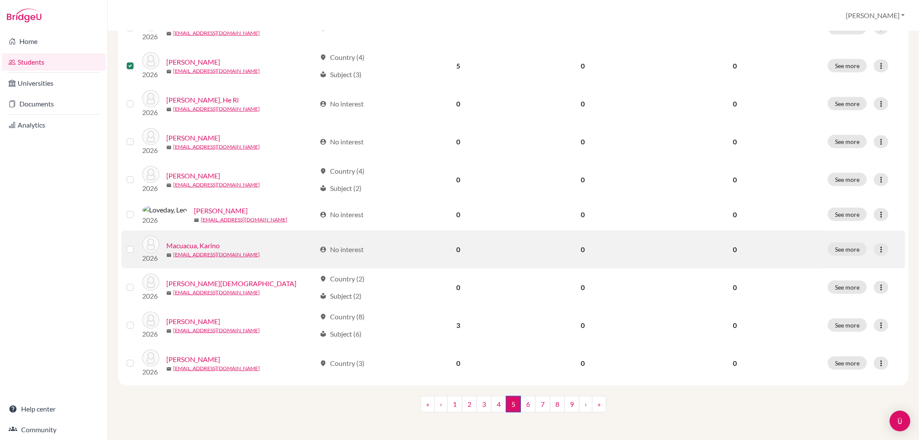
scroll to position [604, 0]
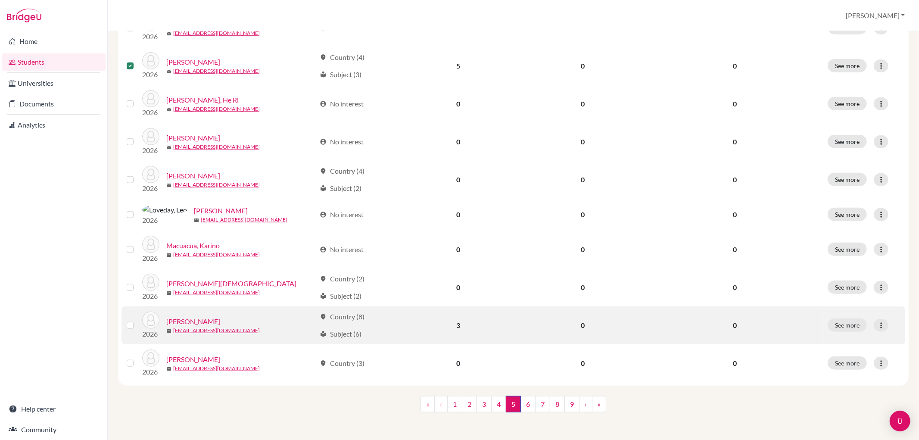
click at [137, 320] on label at bounding box center [137, 320] width 0 height 0
click at [0, 0] on input "checkbox" at bounding box center [0, 0] width 0 height 0
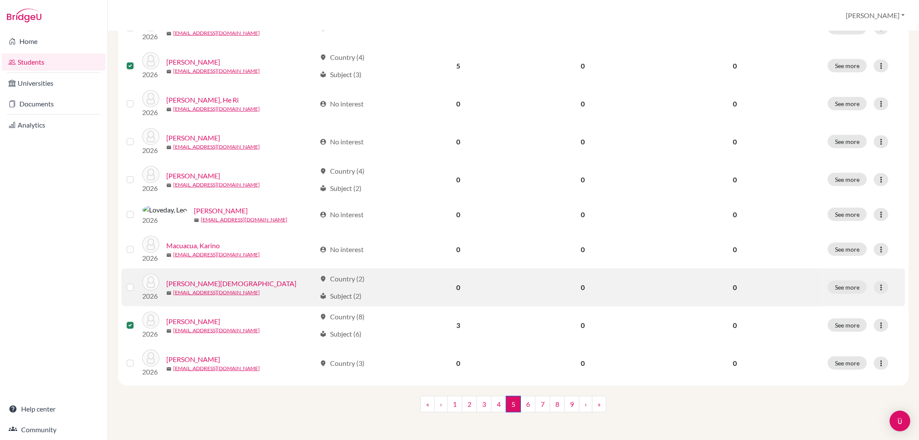
click at [137, 282] on label at bounding box center [137, 282] width 0 height 0
click at [0, 0] on input "checkbox" at bounding box center [0, 0] width 0 height 0
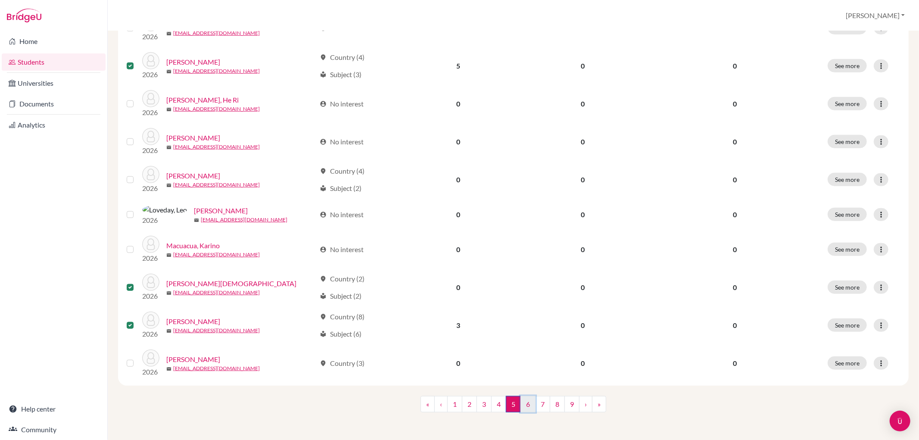
click at [521, 402] on link "6" at bounding box center [527, 404] width 15 height 16
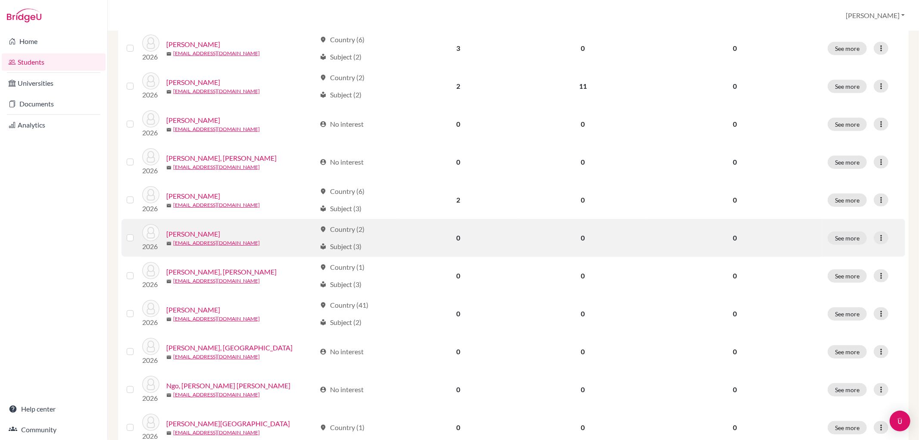
scroll to position [335, 0]
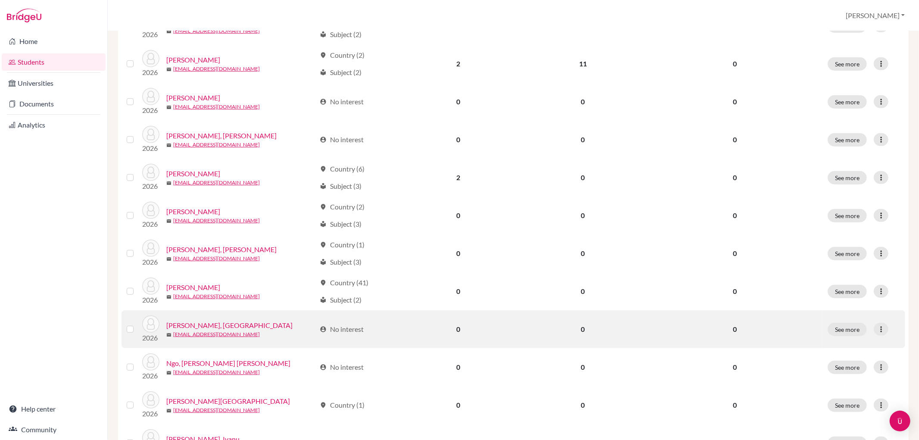
click at [137, 324] on label at bounding box center [137, 324] width 0 height 0
click at [0, 0] on input "checkbox" at bounding box center [0, 0] width 0 height 0
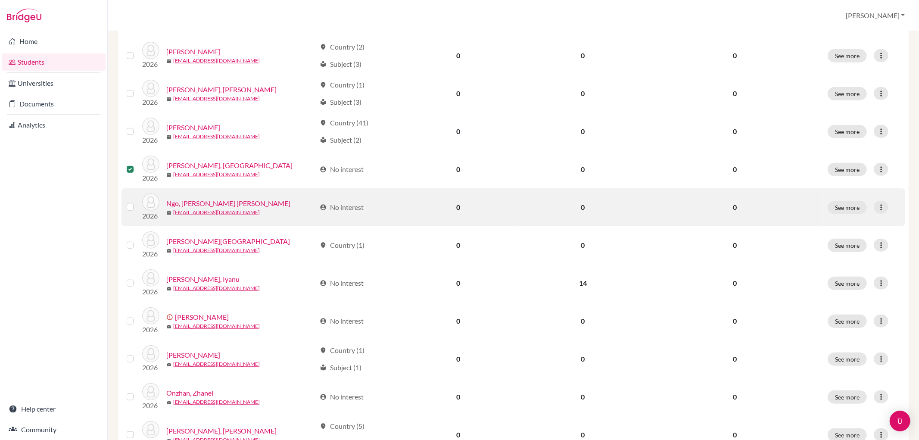
scroll to position [526, 0]
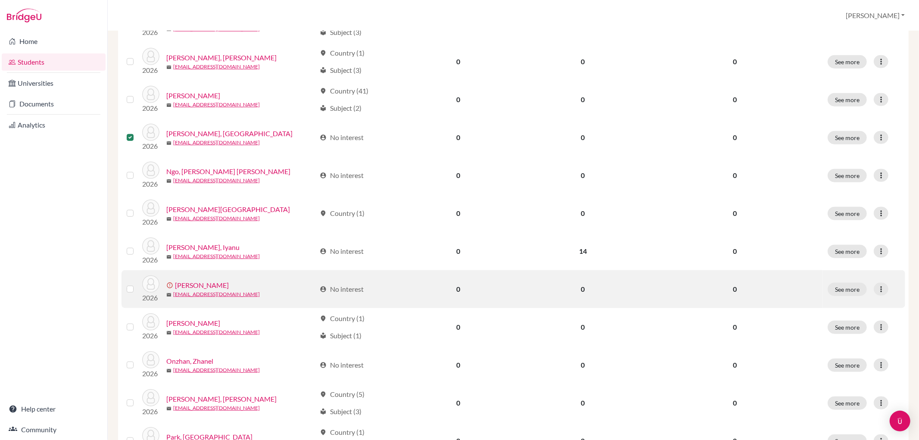
click at [137, 284] on label at bounding box center [137, 284] width 0 height 0
click at [0, 0] on input "checkbox" at bounding box center [0, 0] width 0 height 0
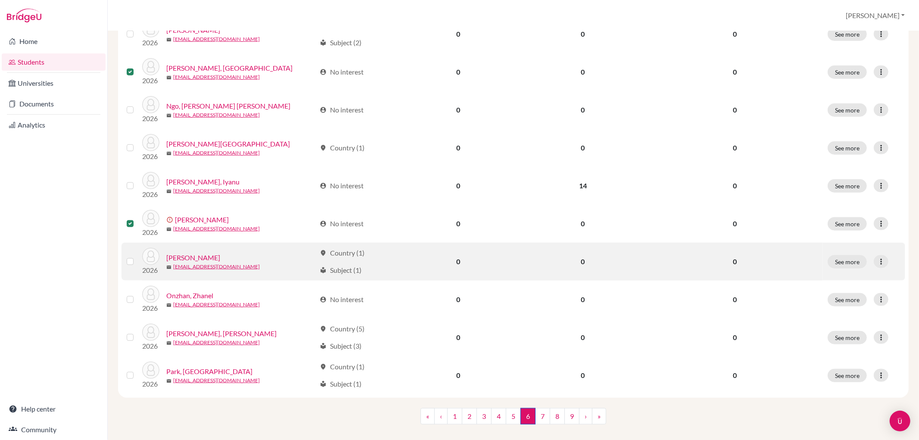
scroll to position [604, 0]
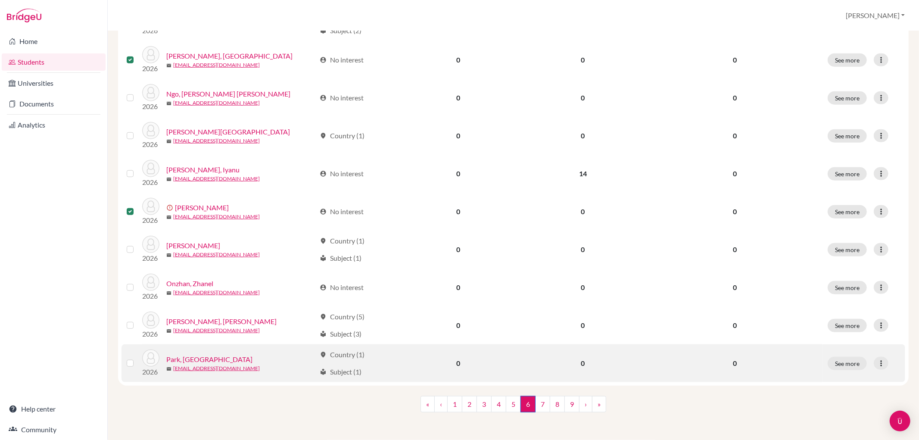
click at [137, 358] on label at bounding box center [137, 358] width 0 height 0
click at [0, 0] on input "checkbox" at bounding box center [0, 0] width 0 height 0
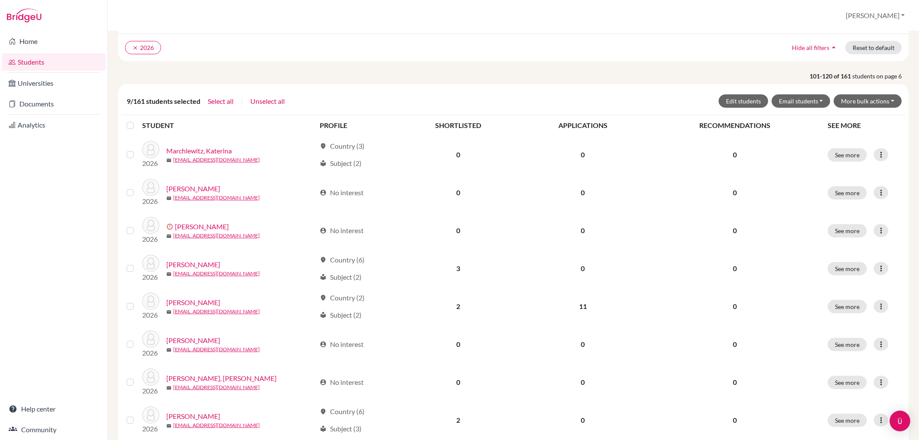
scroll to position [0, 0]
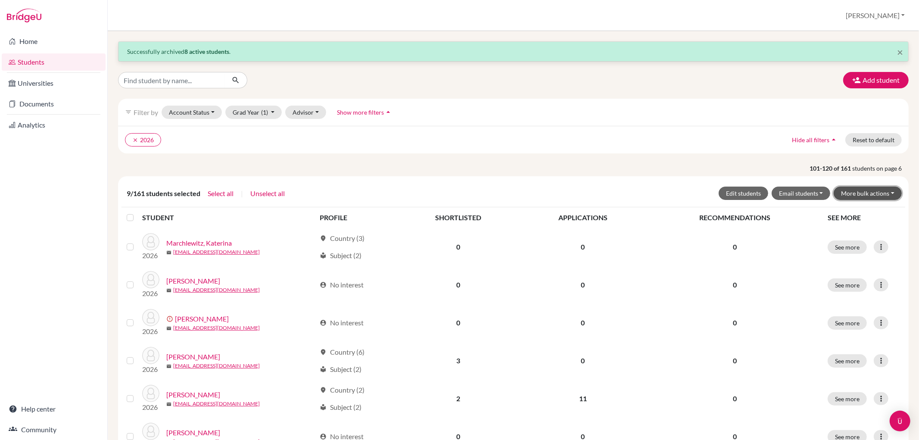
click at [849, 194] on button "More bulk actions" at bounding box center [867, 192] width 68 height 13
click at [850, 210] on button "Archive" at bounding box center [862, 212] width 78 height 14
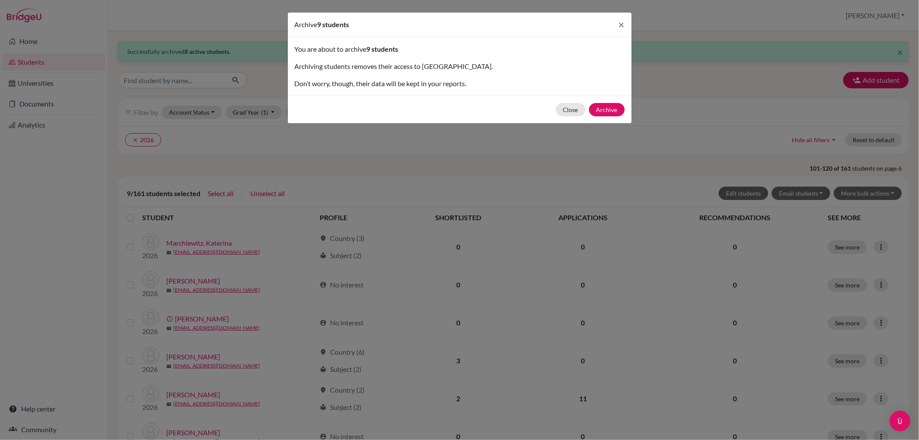
click at [594, 101] on div "Close Archive" at bounding box center [460, 110] width 344 height 28
click at [605, 106] on button "Archive" at bounding box center [607, 109] width 36 height 13
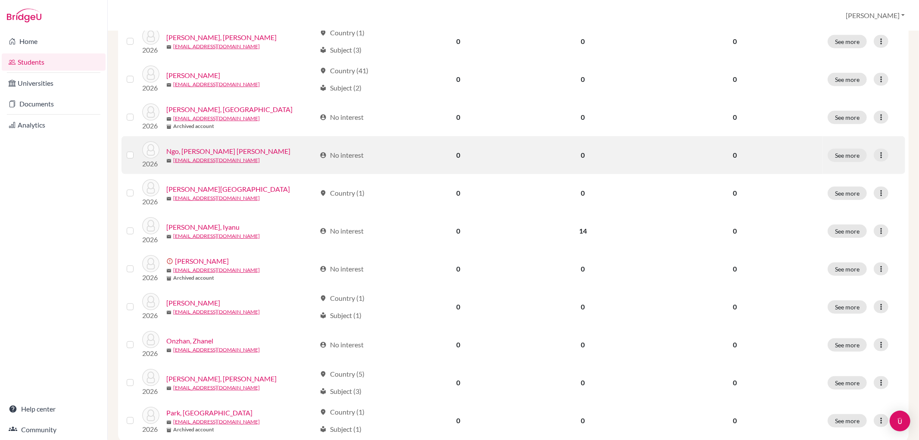
scroll to position [576, 0]
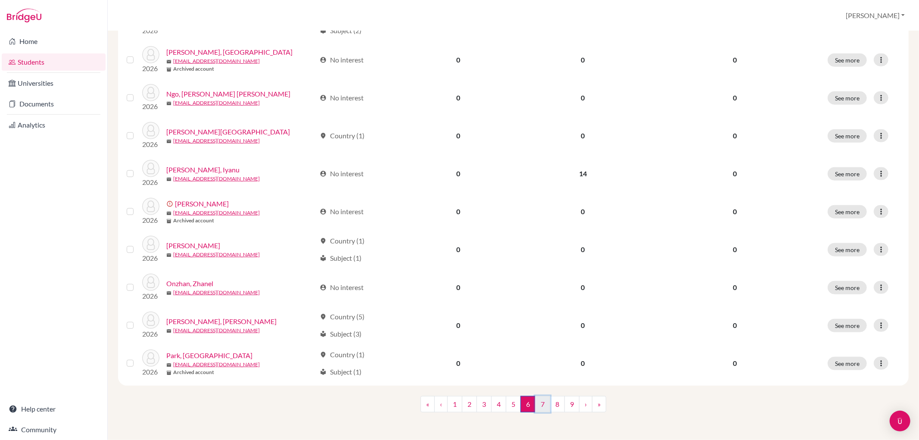
click at [537, 408] on link "7" at bounding box center [542, 404] width 15 height 16
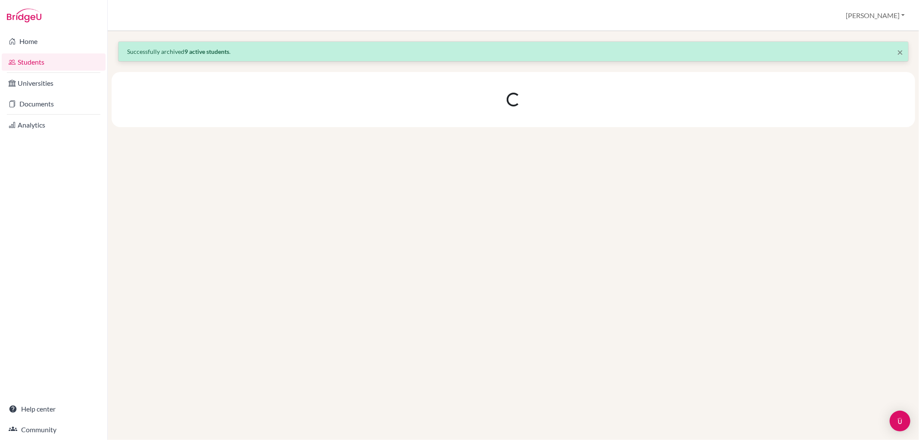
scroll to position [0, 0]
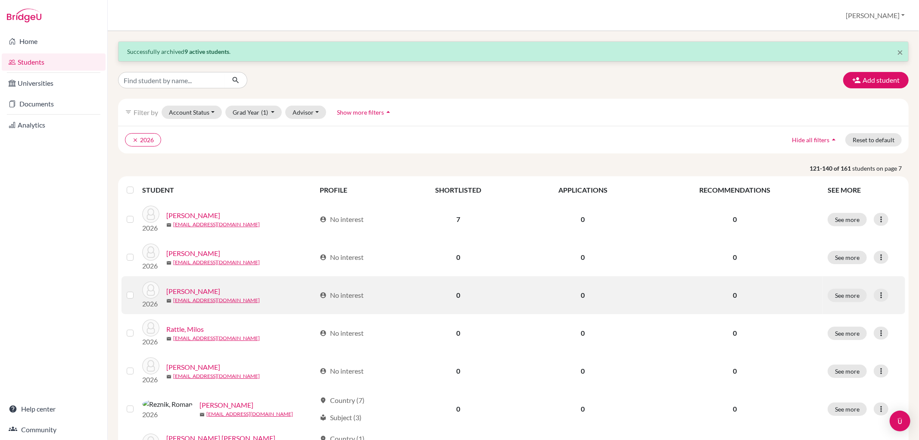
click at [137, 290] on label at bounding box center [137, 290] width 0 height 0
click at [0, 0] on input "checkbox" at bounding box center [0, 0] width 0 height 0
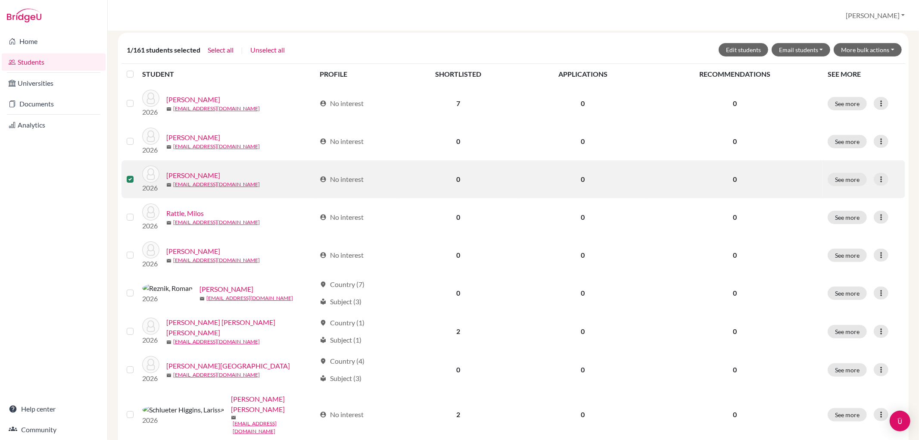
scroll to position [191, 0]
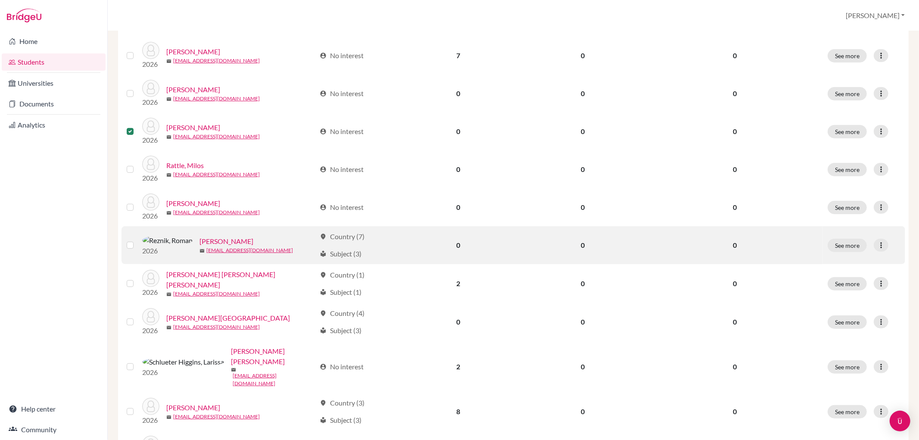
click at [137, 240] on label at bounding box center [137, 240] width 0 height 0
click at [0, 0] on input "checkbox" at bounding box center [0, 0] width 0 height 0
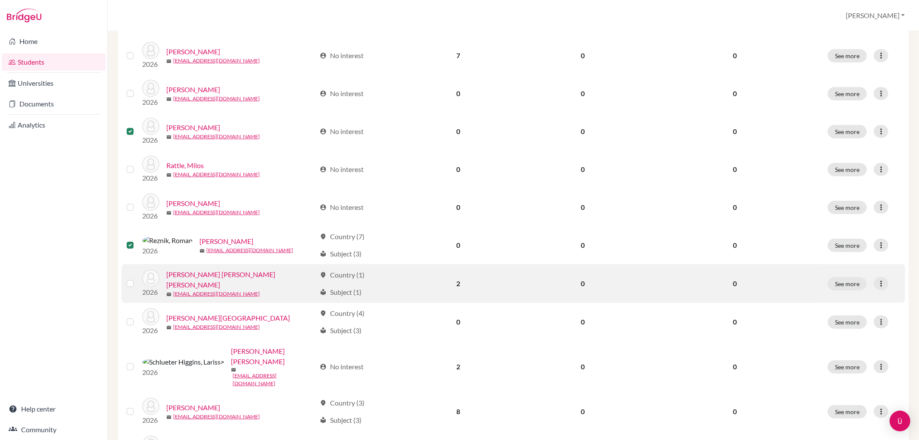
click at [137, 278] on label at bounding box center [137, 278] width 0 height 0
click at [0, 0] on input "checkbox" at bounding box center [0, 0] width 0 height 0
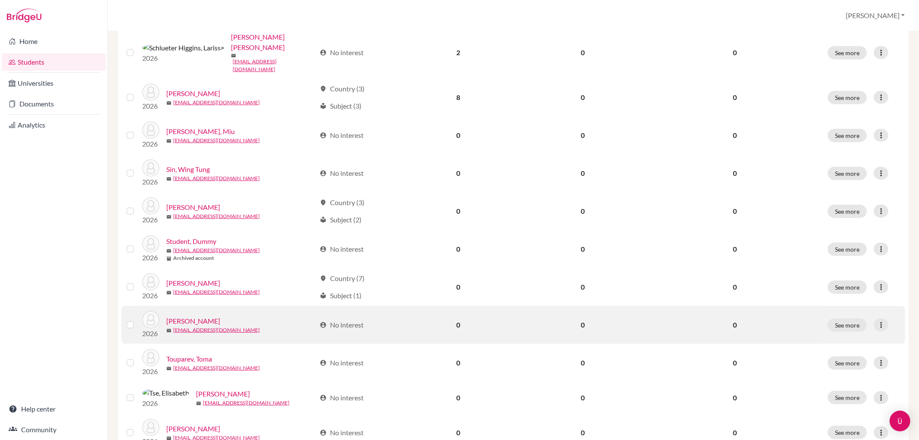
scroll to position [526, 0]
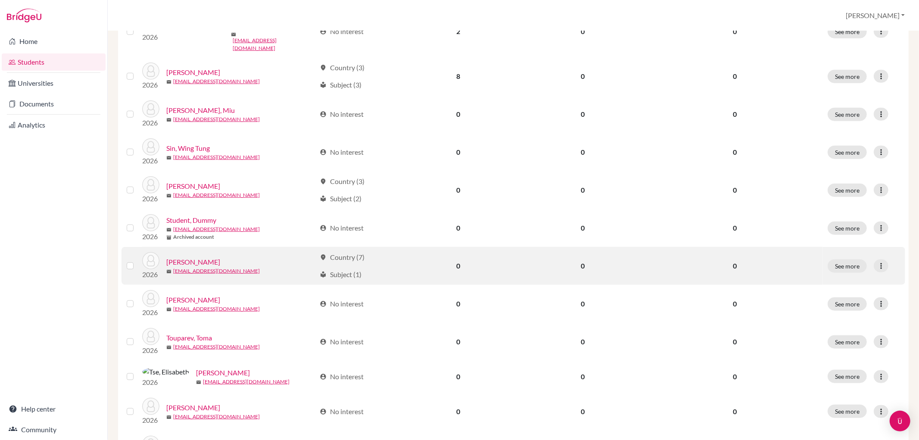
click at [137, 261] on label at bounding box center [137, 261] width 0 height 0
click at [0, 0] on input "checkbox" at bounding box center [0, 0] width 0 height 0
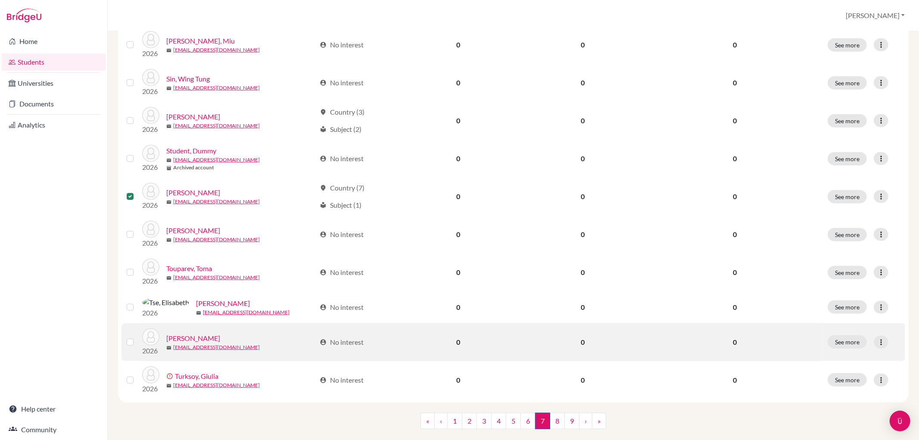
scroll to position [604, 0]
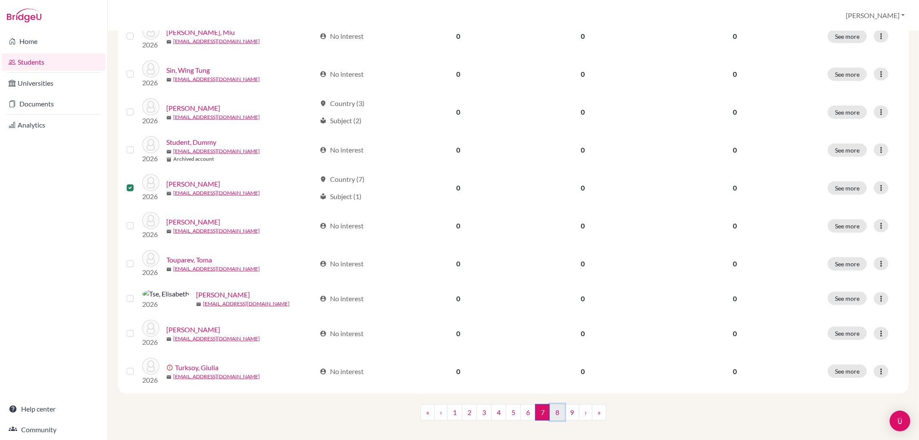
click at [554, 407] on link "8" at bounding box center [557, 412] width 15 height 16
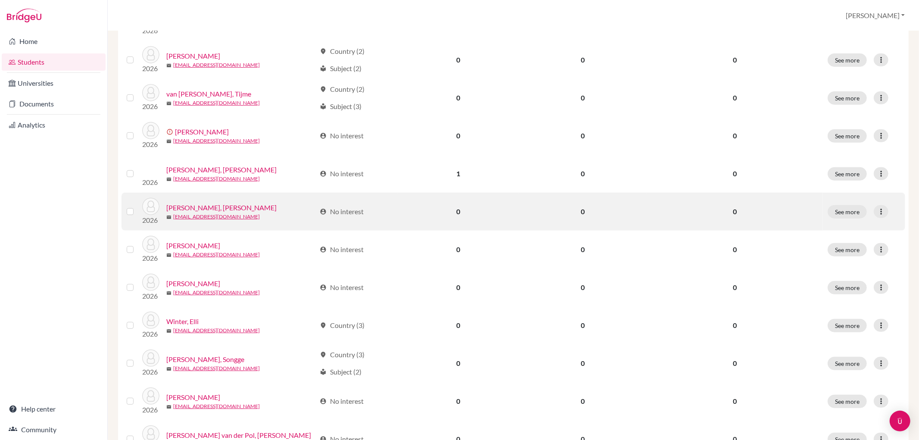
scroll to position [287, 0]
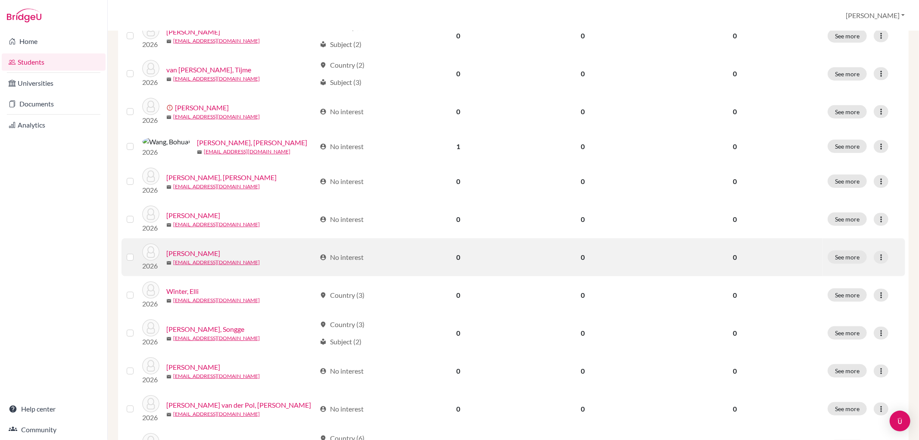
click at [137, 252] on label at bounding box center [137, 252] width 0 height 0
click at [0, 0] on input "checkbox" at bounding box center [0, 0] width 0 height 0
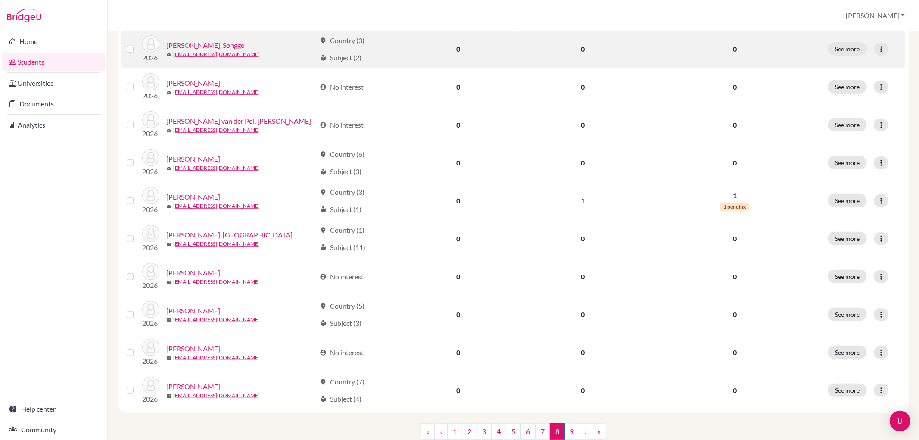
scroll to position [574, 0]
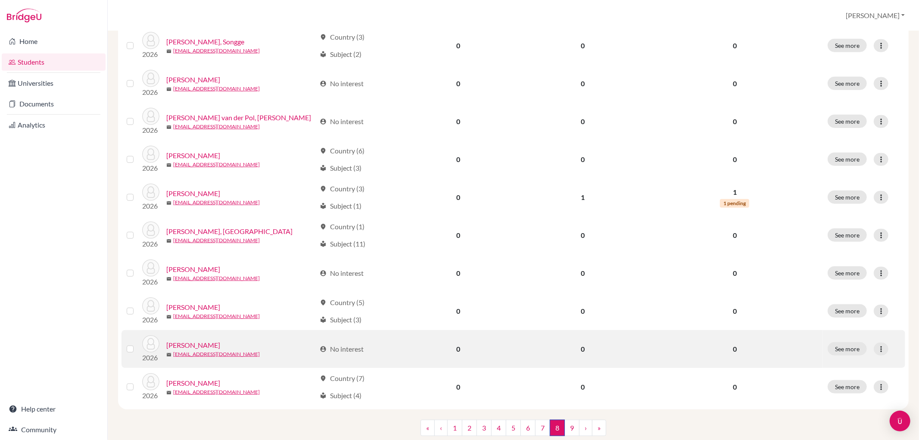
click at [137, 344] on label at bounding box center [137, 344] width 0 height 0
click at [0, 0] on input "checkbox" at bounding box center [0, 0] width 0 height 0
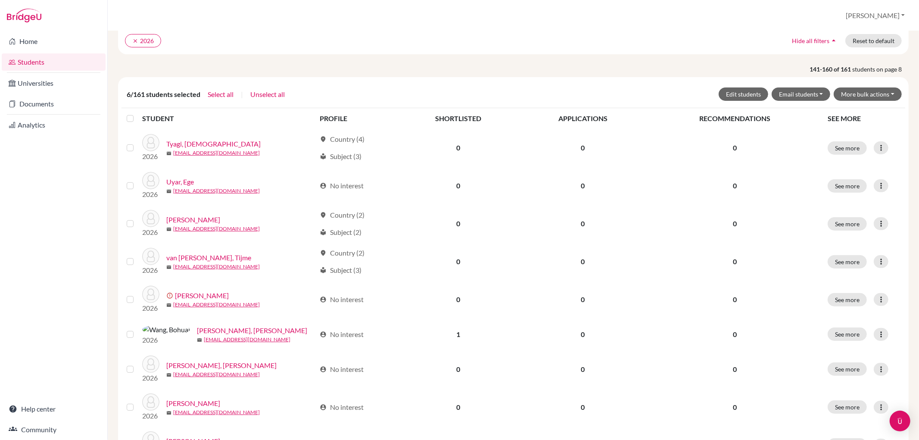
scroll to position [0, 0]
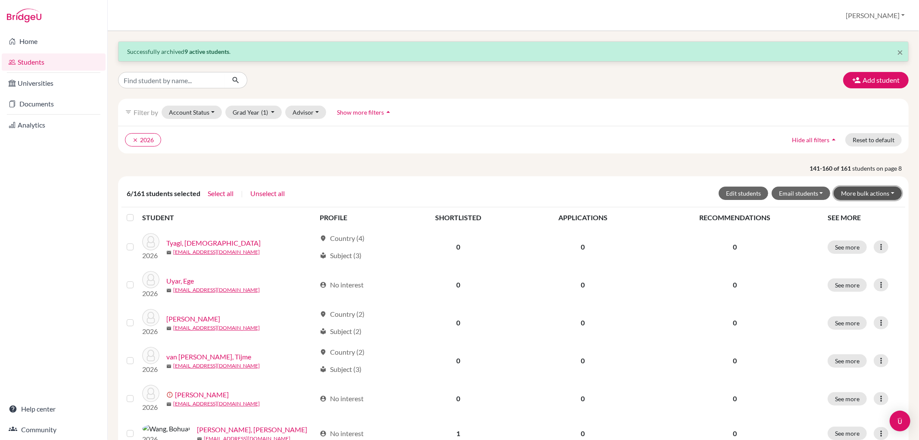
click at [833, 194] on button "More bulk actions" at bounding box center [867, 192] width 68 height 13
click at [828, 208] on button "Archive" at bounding box center [862, 212] width 78 height 14
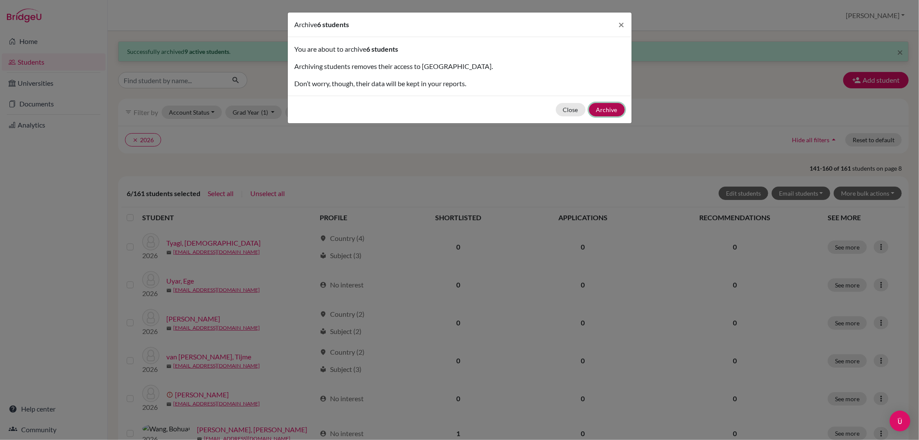
click at [605, 105] on button "Archive" at bounding box center [607, 109] width 36 height 13
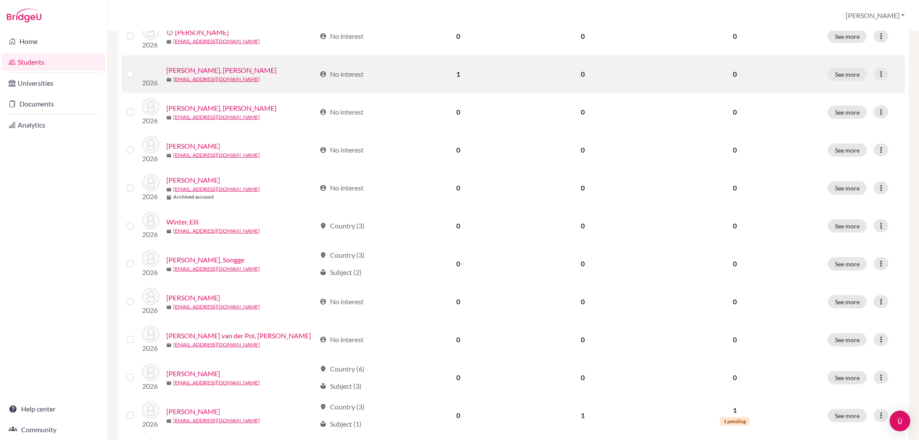
scroll to position [576, 0]
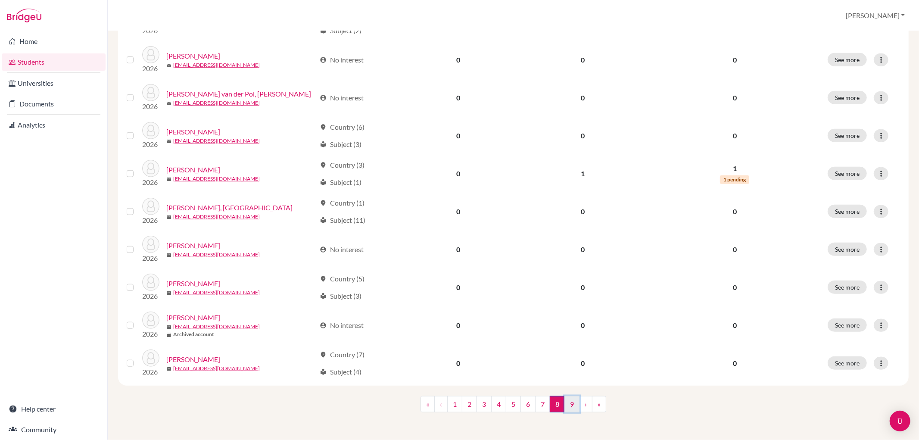
click at [567, 408] on link "9" at bounding box center [571, 404] width 15 height 16
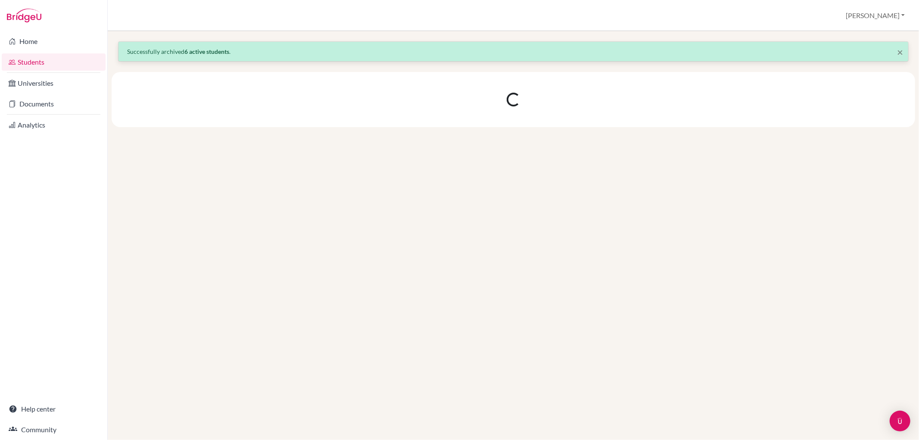
scroll to position [0, 0]
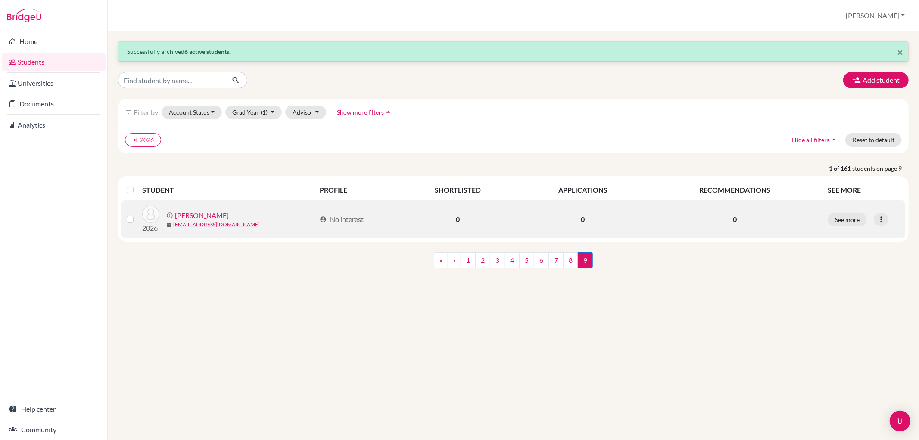
click at [137, 214] on label at bounding box center [137, 214] width 0 height 0
click at [0, 0] on input "checkbox" at bounding box center [0, 0] width 0 height 0
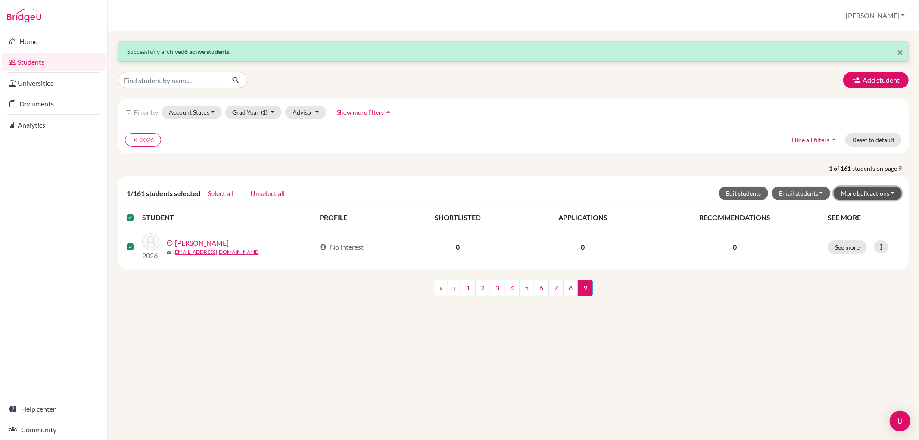
click at [858, 192] on button "More bulk actions" at bounding box center [867, 192] width 68 height 13
click at [856, 209] on button "Archive" at bounding box center [862, 212] width 78 height 14
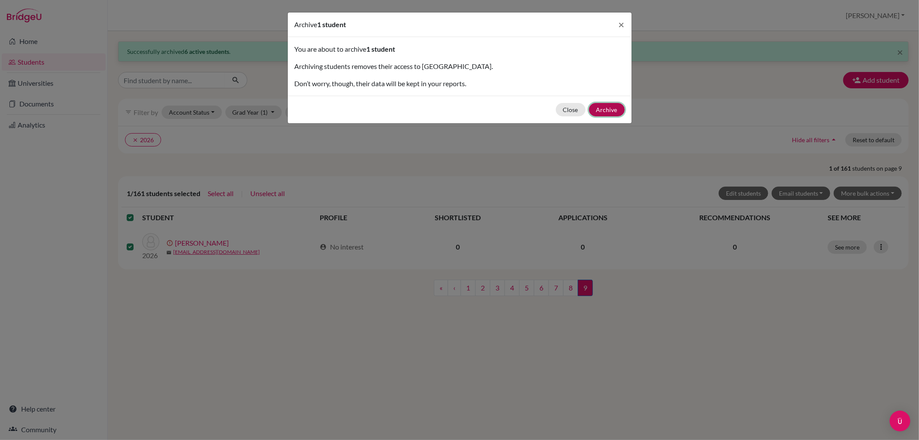
click at [609, 107] on button "Archive" at bounding box center [607, 109] width 36 height 13
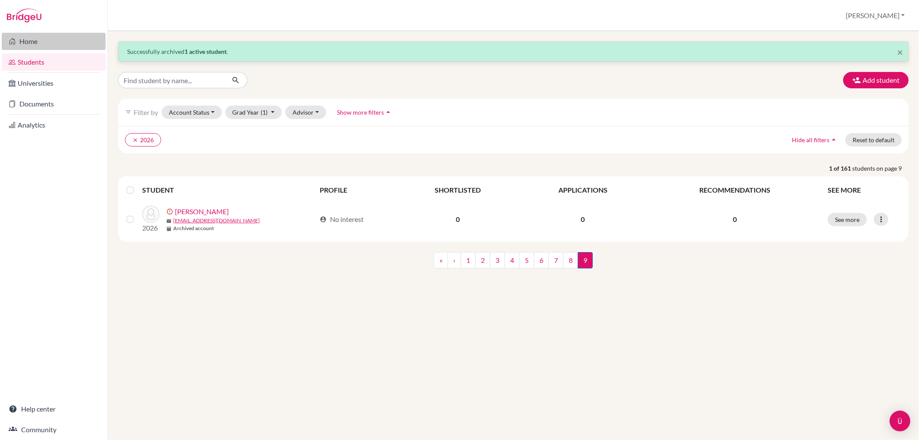
click at [82, 33] on link "Home" at bounding box center [54, 41] width 104 height 17
